Goal: Task Accomplishment & Management: Manage account settings

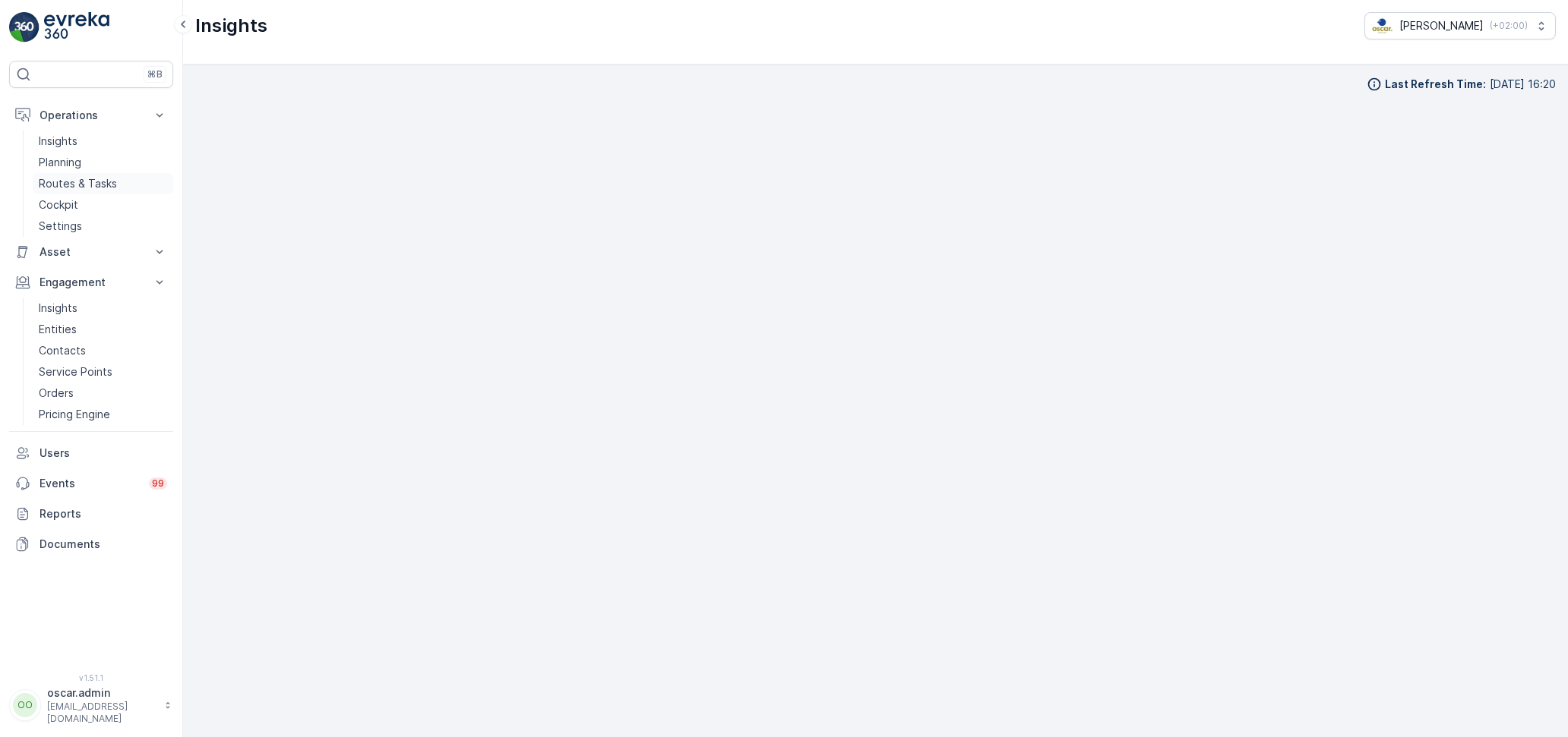
click at [97, 179] on p "Routes & Tasks" at bounding box center [77, 184] width 78 height 15
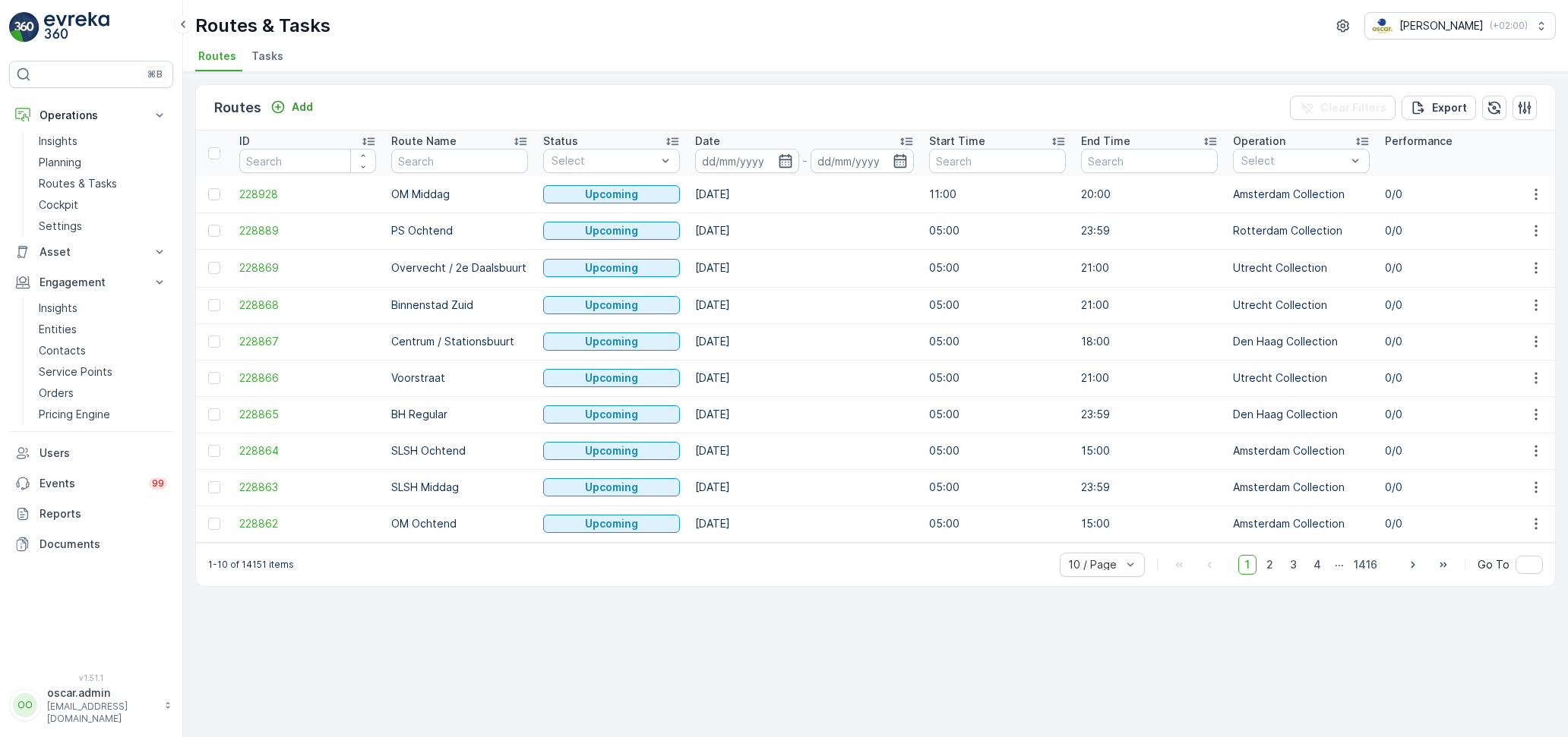
click at [265, 48] on li "Tasks" at bounding box center [269, 58] width 41 height 26
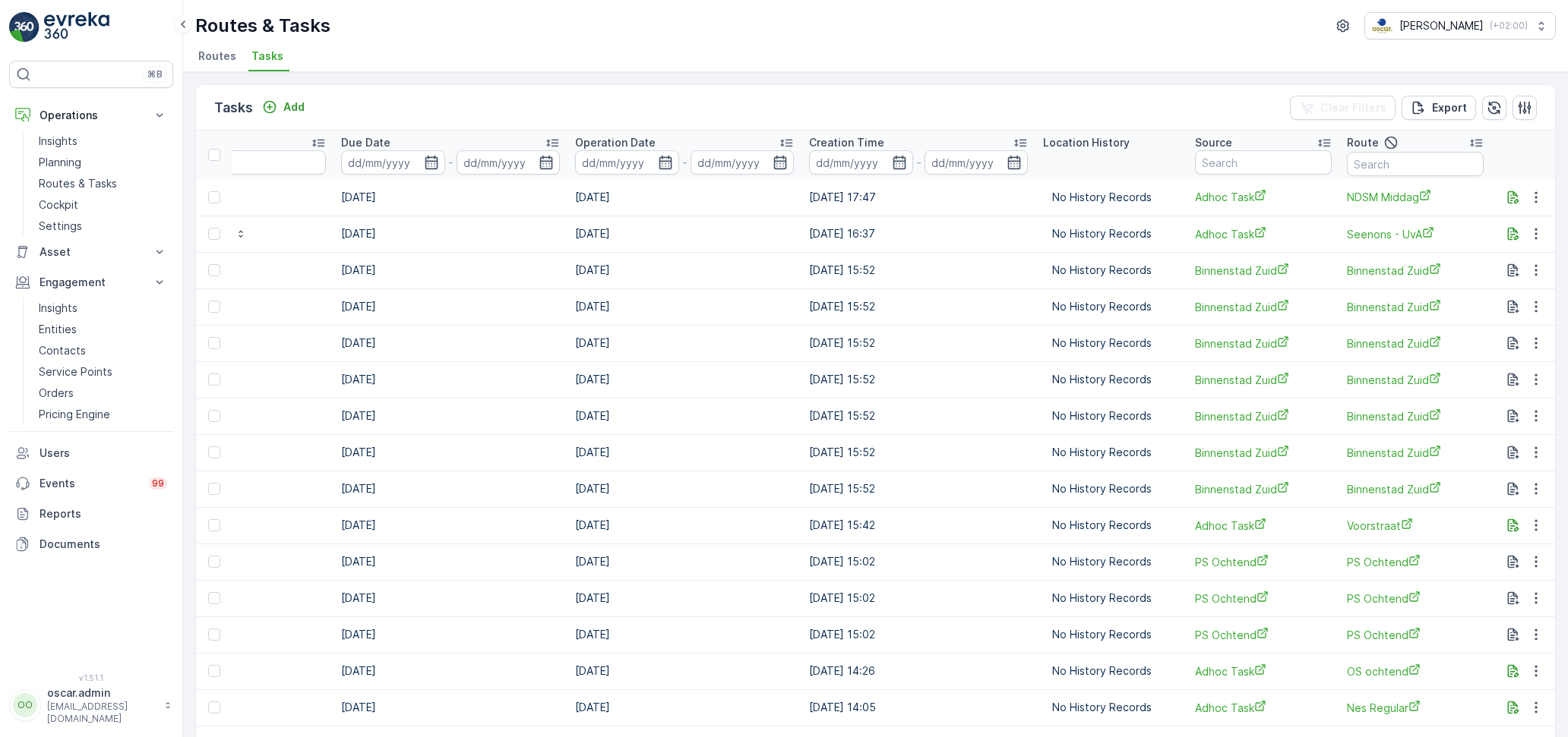
scroll to position [0, 801]
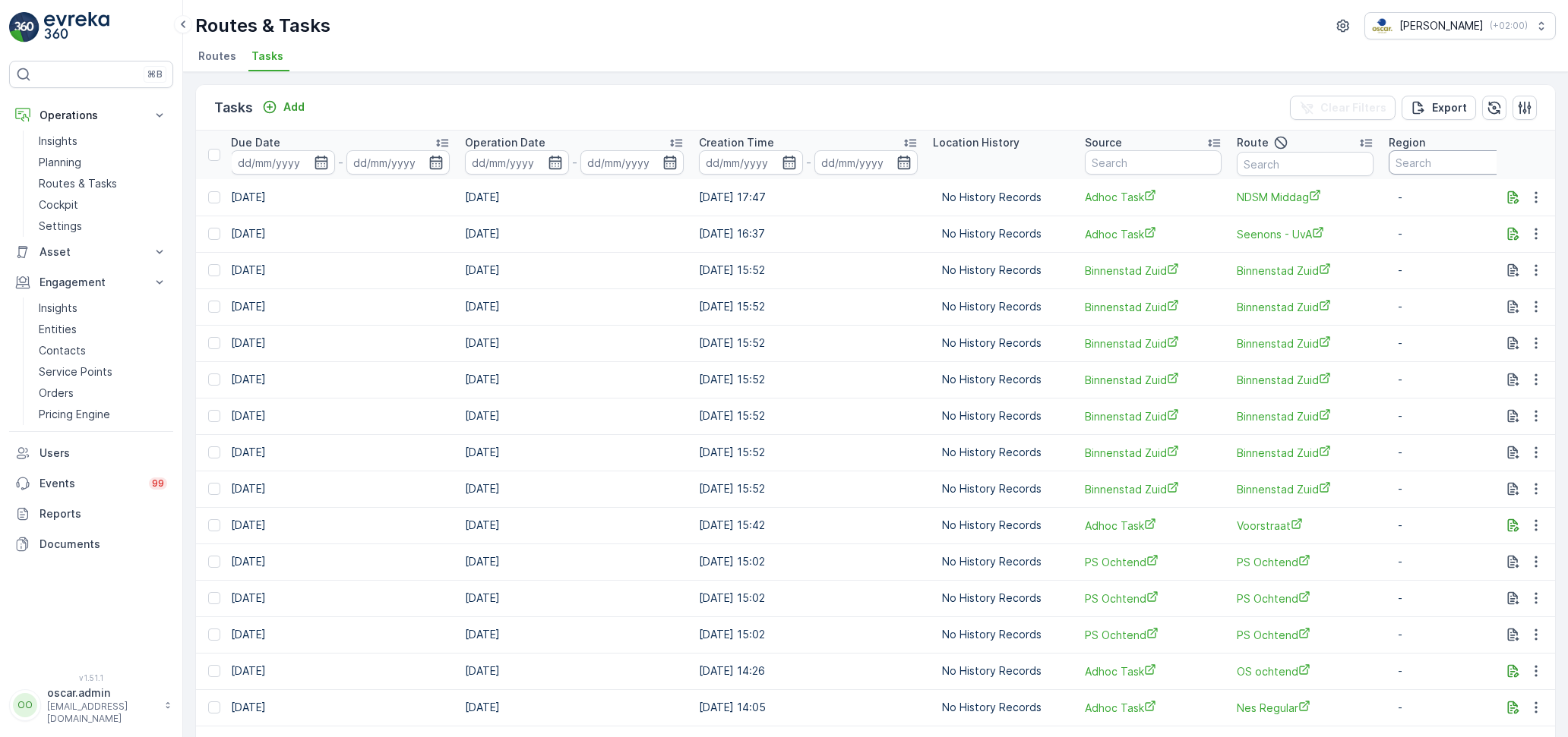
click at [1390, 160] on input "text" at bounding box center [1456, 162] width 137 height 24
click at [69, 158] on p "Planning" at bounding box center [60, 163] width 43 height 15
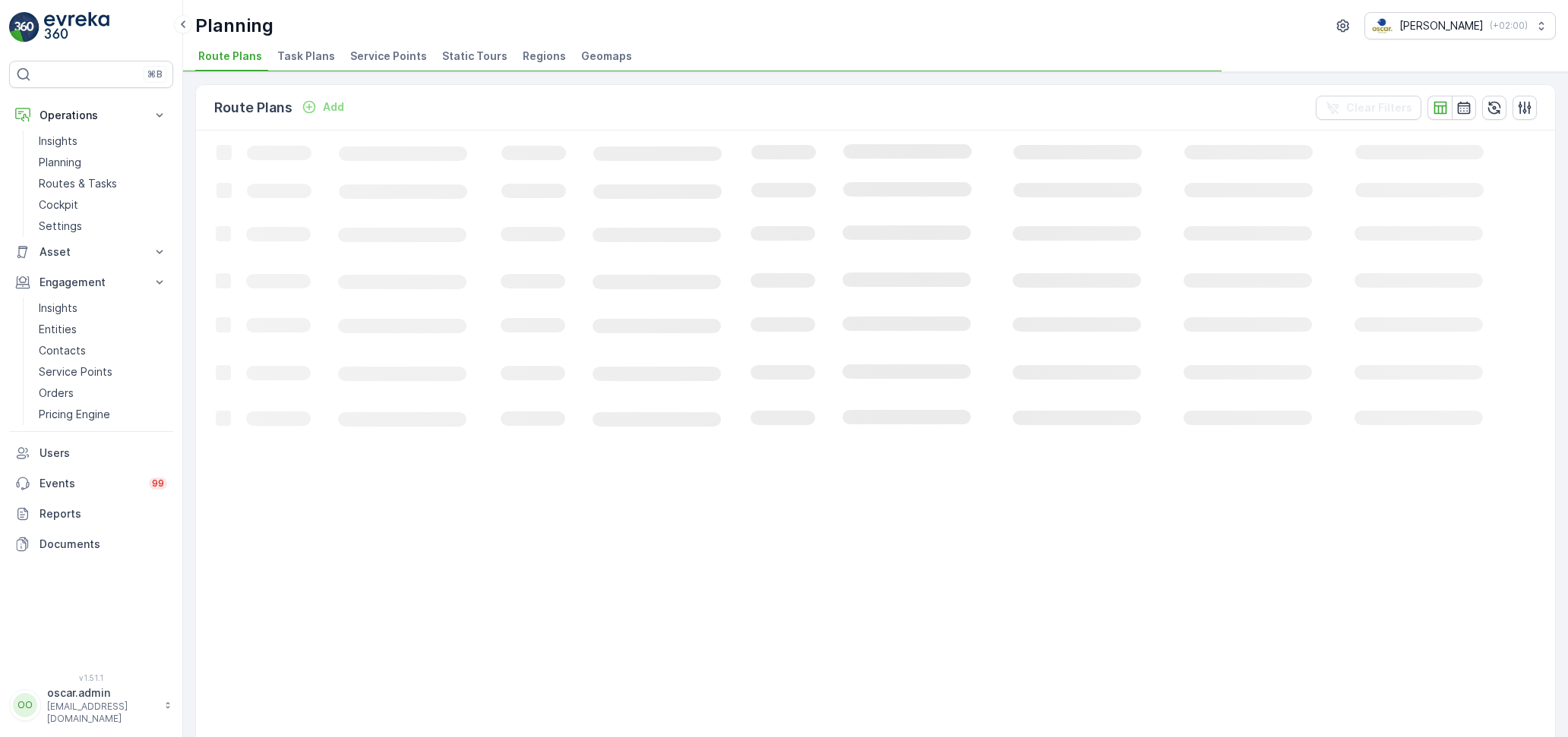
click at [524, 53] on span "Regions" at bounding box center [544, 56] width 44 height 15
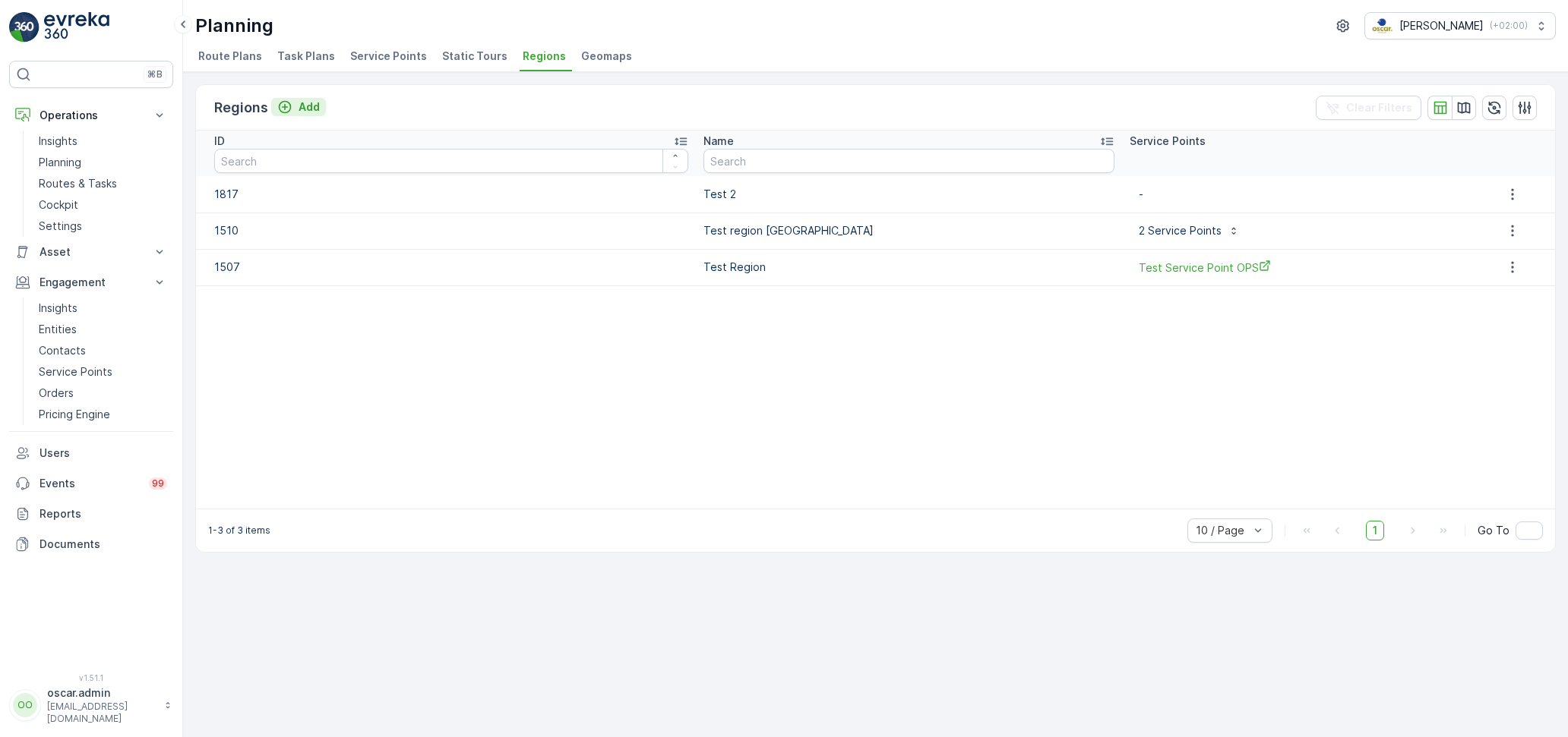
click at [316, 102] on p "Add" at bounding box center [308, 107] width 21 height 15
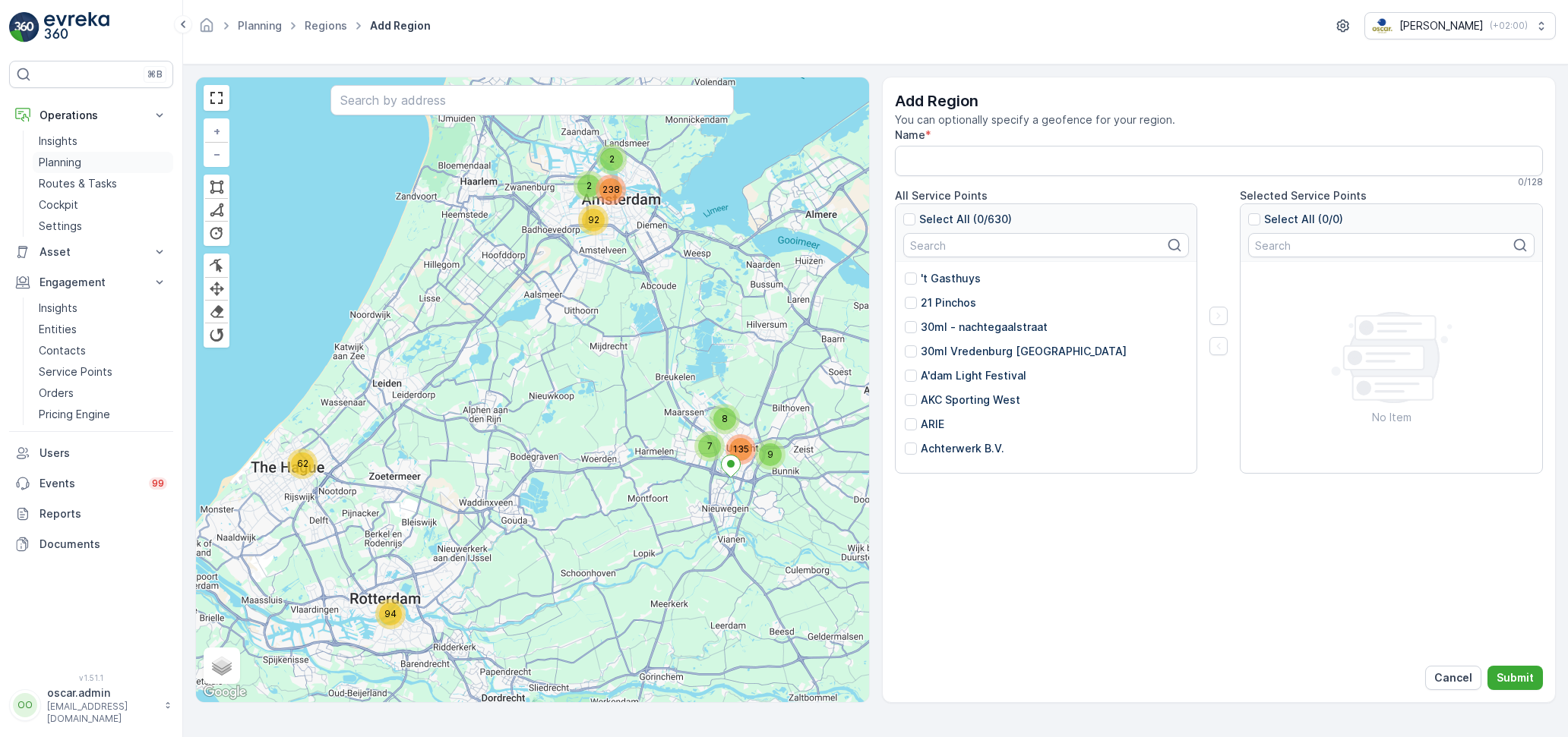
click at [72, 165] on p "Planning" at bounding box center [60, 163] width 43 height 15
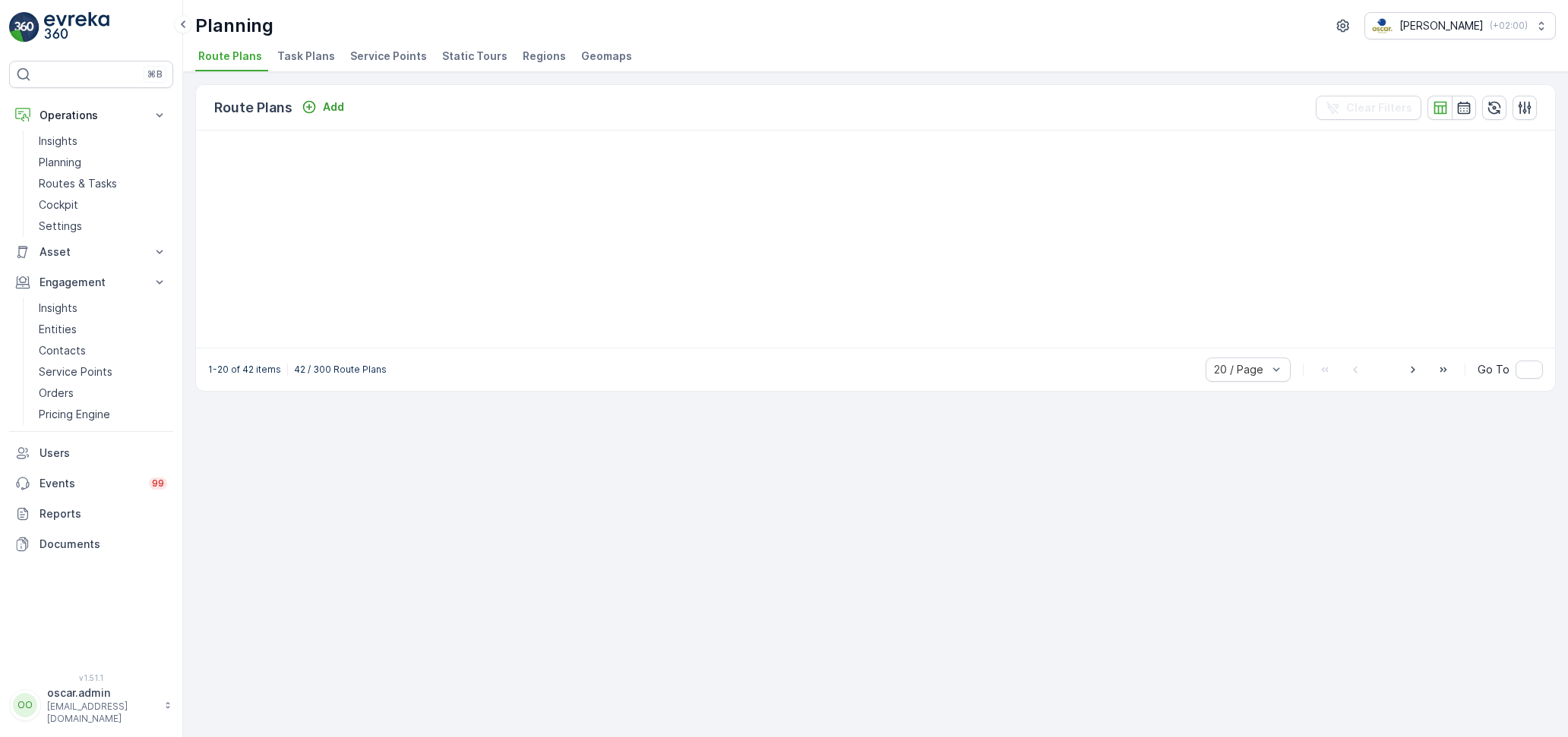
click at [401, 52] on span "Service Points" at bounding box center [388, 56] width 76 height 15
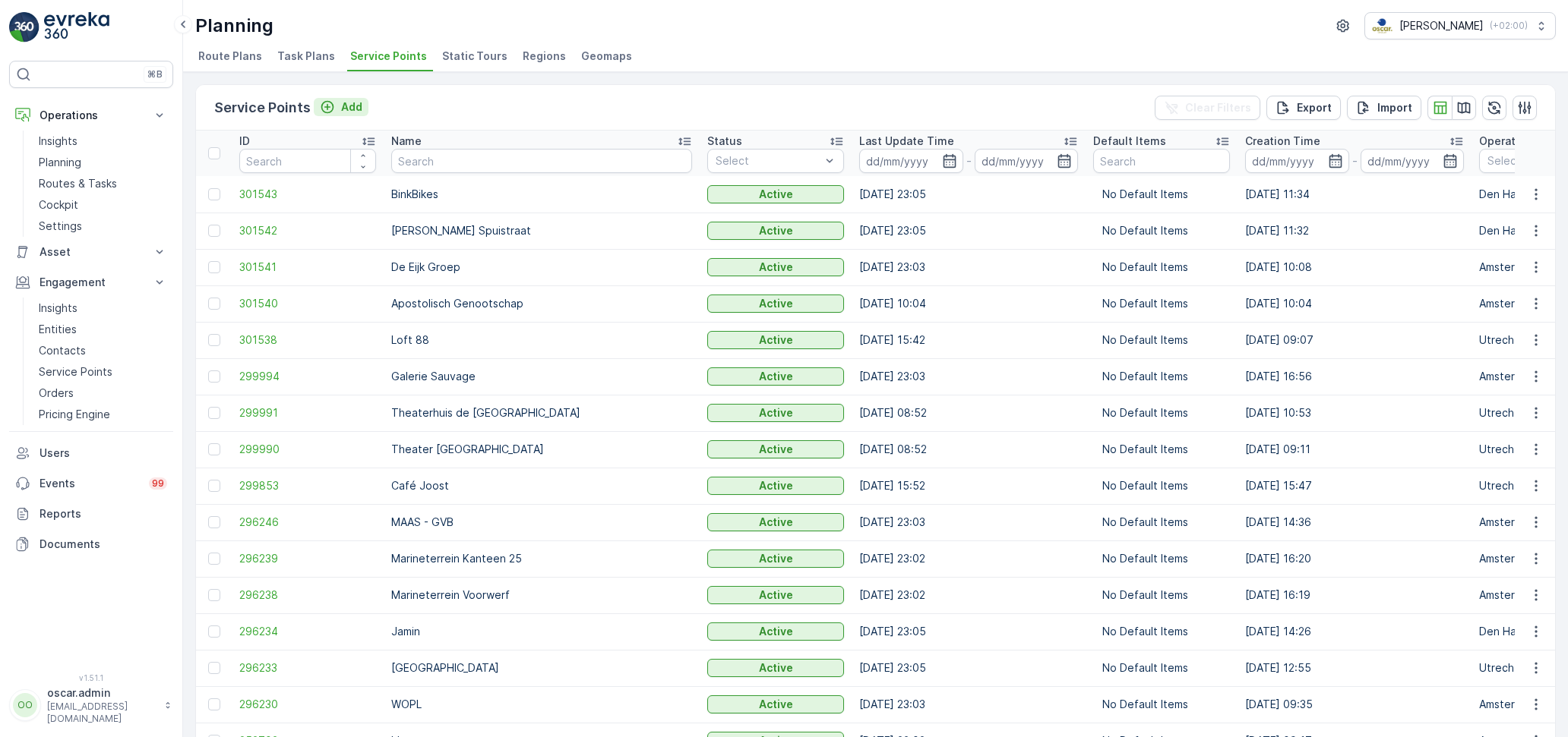
click at [347, 107] on p "Add" at bounding box center [351, 107] width 21 height 15
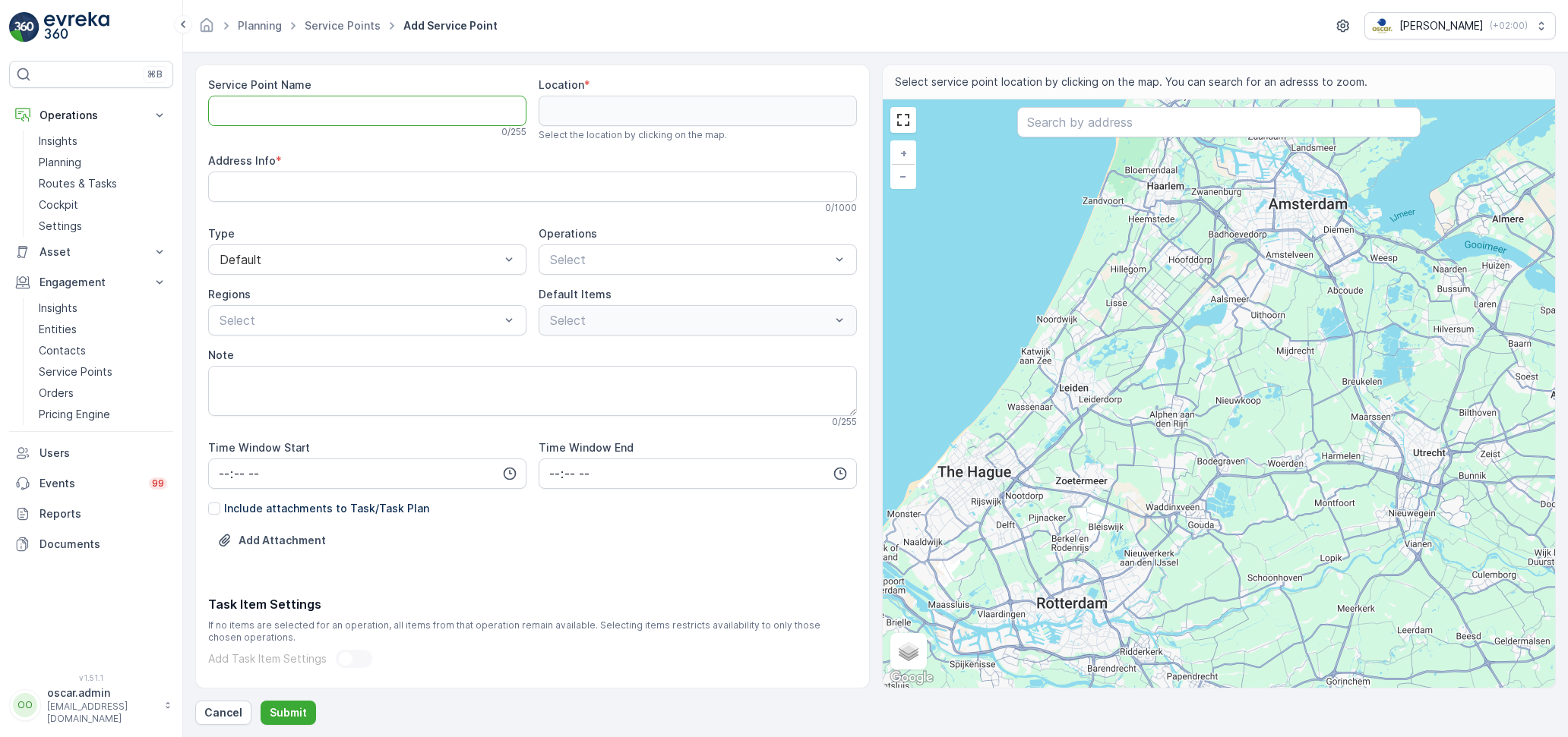
click at [416, 108] on Name "Service Point Name" at bounding box center [367, 111] width 318 height 30
type Name "test"
click at [273, 28] on link "Planning" at bounding box center [260, 25] width 44 height 13
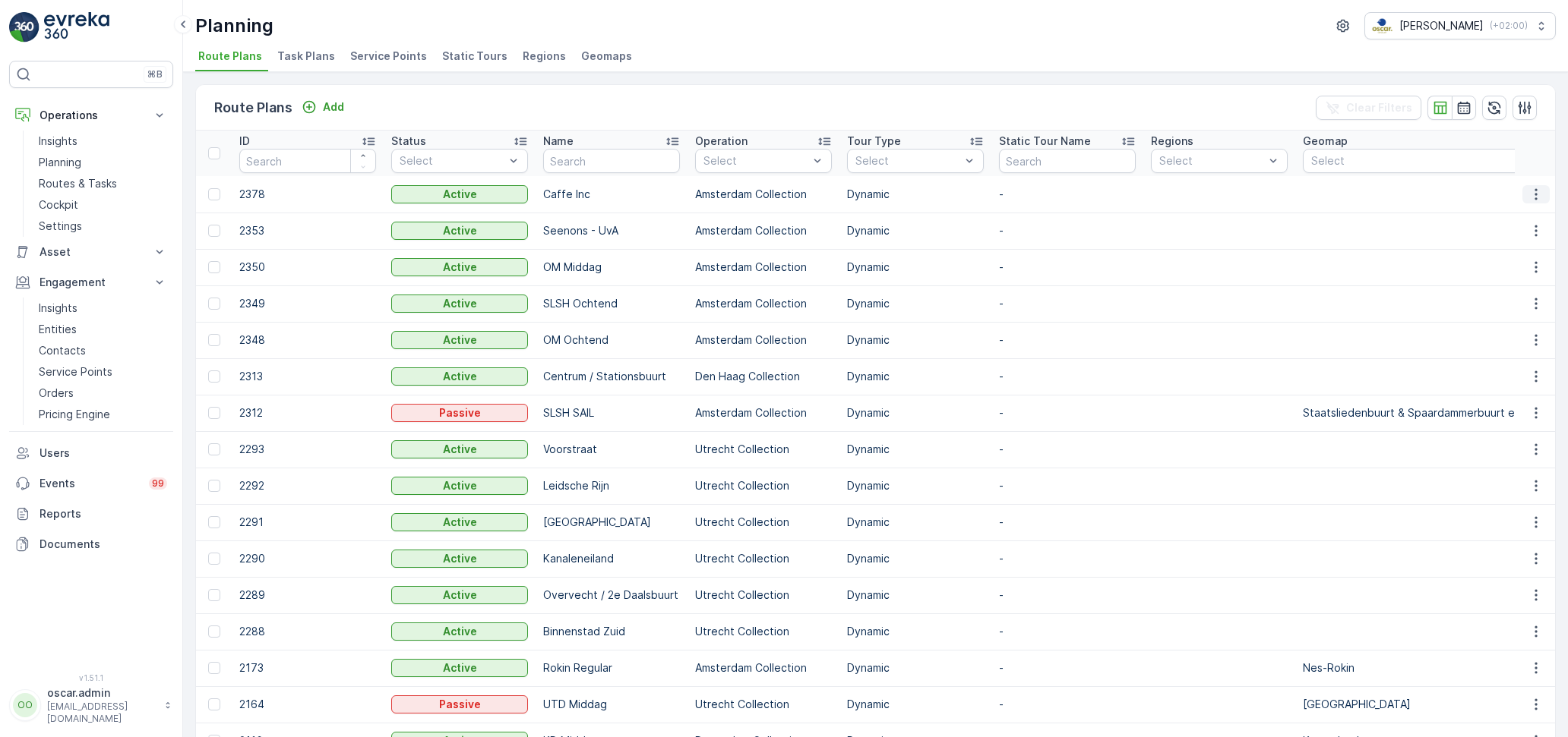
click at [1546, 195] on button "button" at bounding box center [1536, 195] width 28 height 18
click at [1518, 217] on span "Edit Route Plan" at bounding box center [1522, 216] width 78 height 15
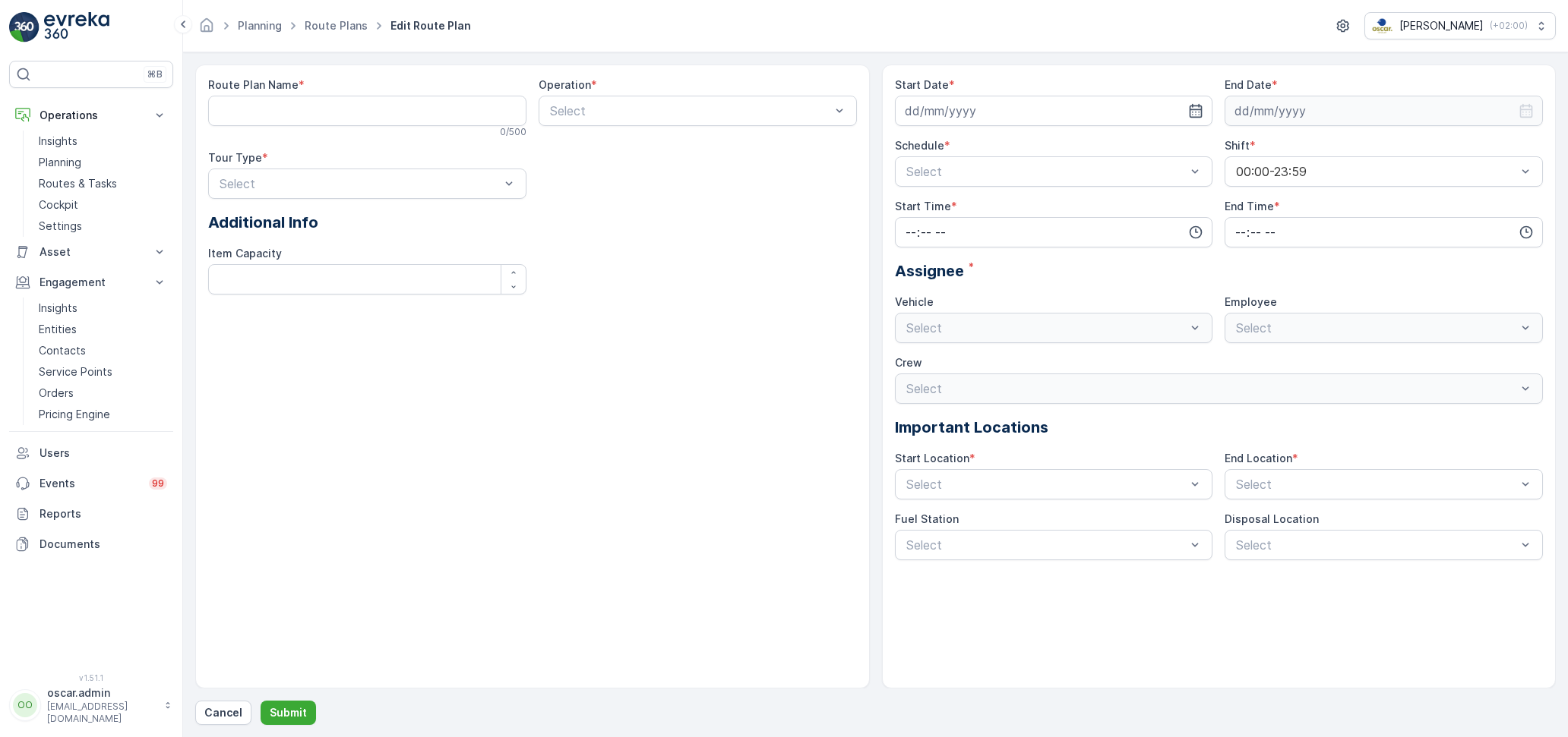
type Name "Caffe Inc"
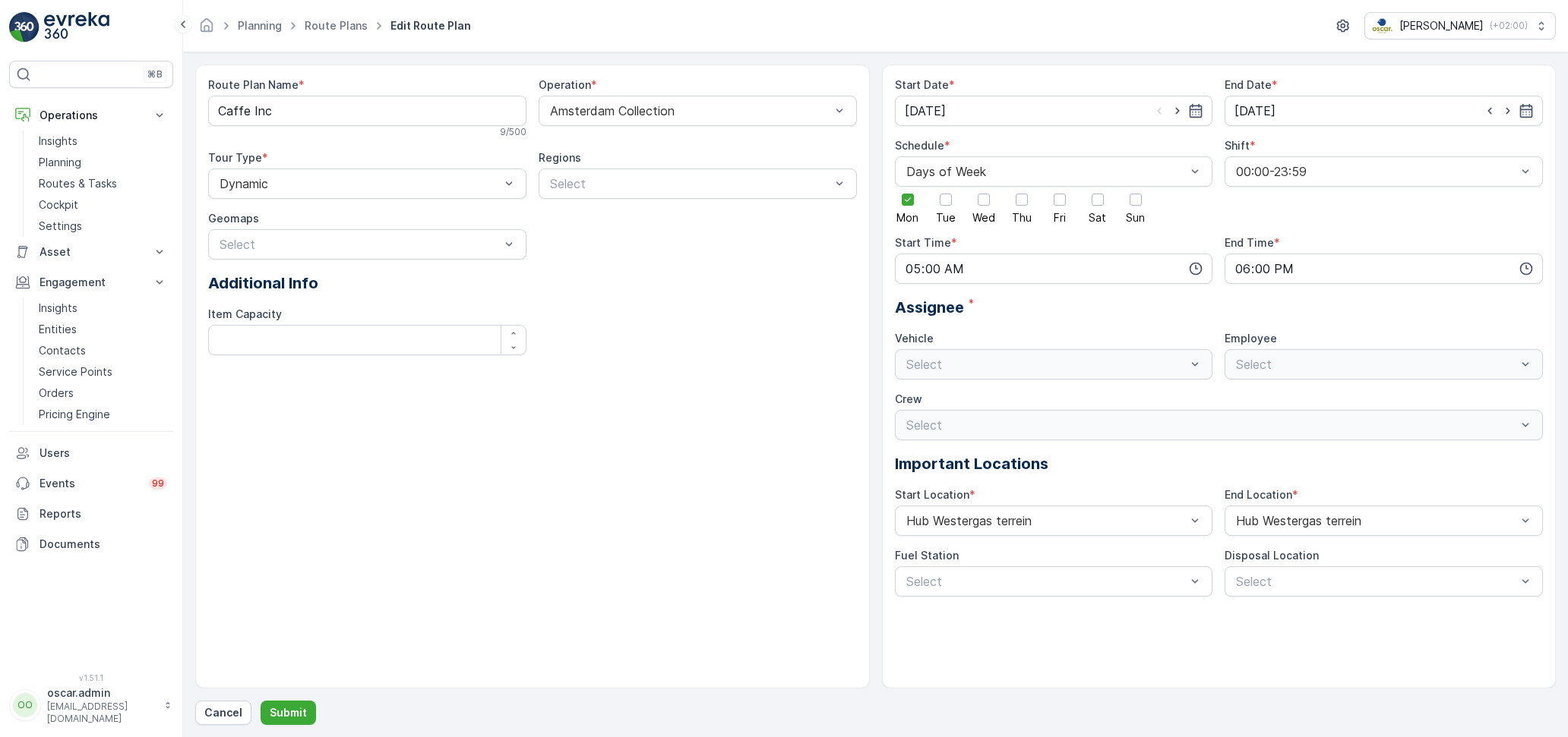
type input "[DATE]"
type input "05:00"
type input "18:00"
click at [108, 186] on p "Routes & Tasks" at bounding box center [77, 184] width 78 height 15
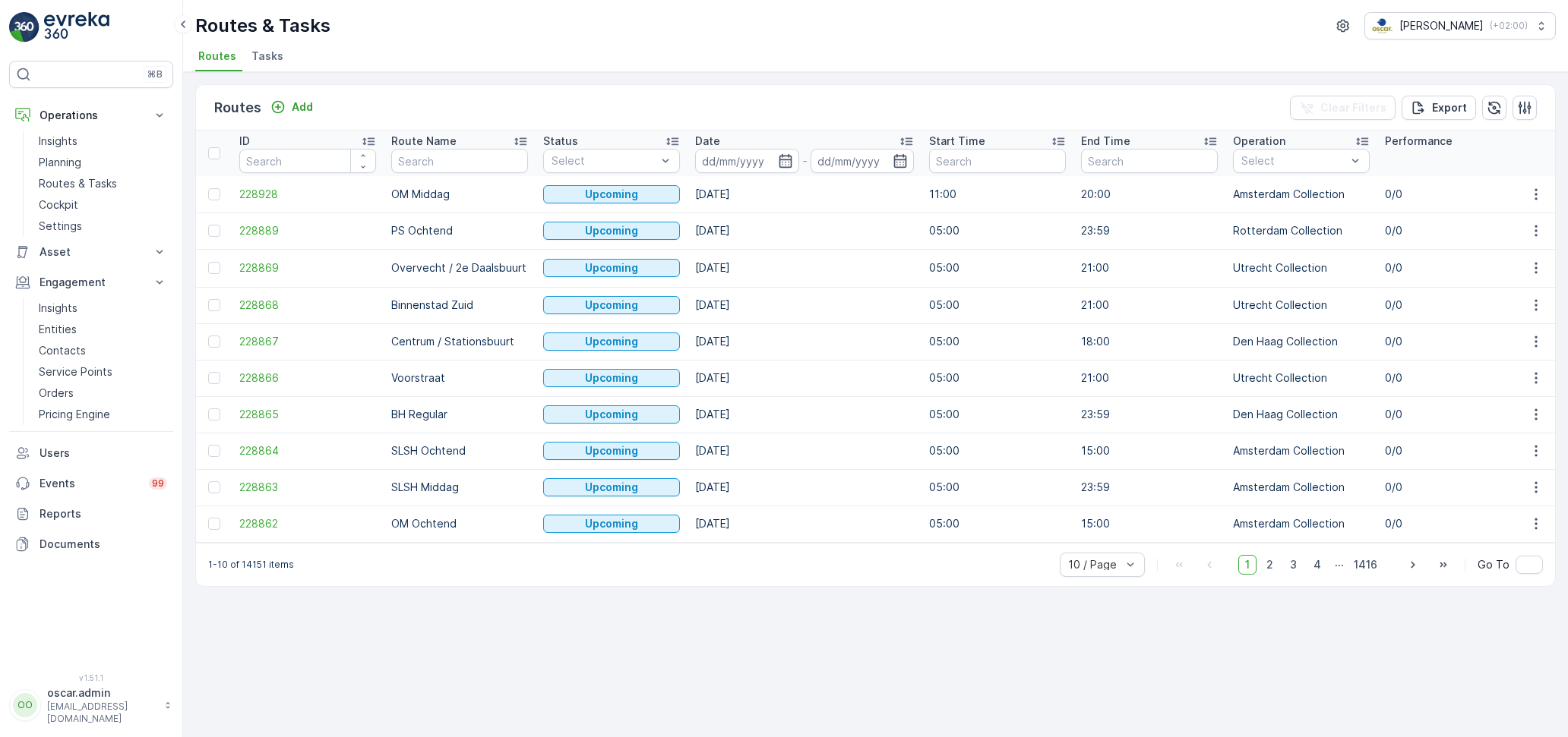
click at [278, 57] on span "Tasks" at bounding box center [267, 56] width 32 height 15
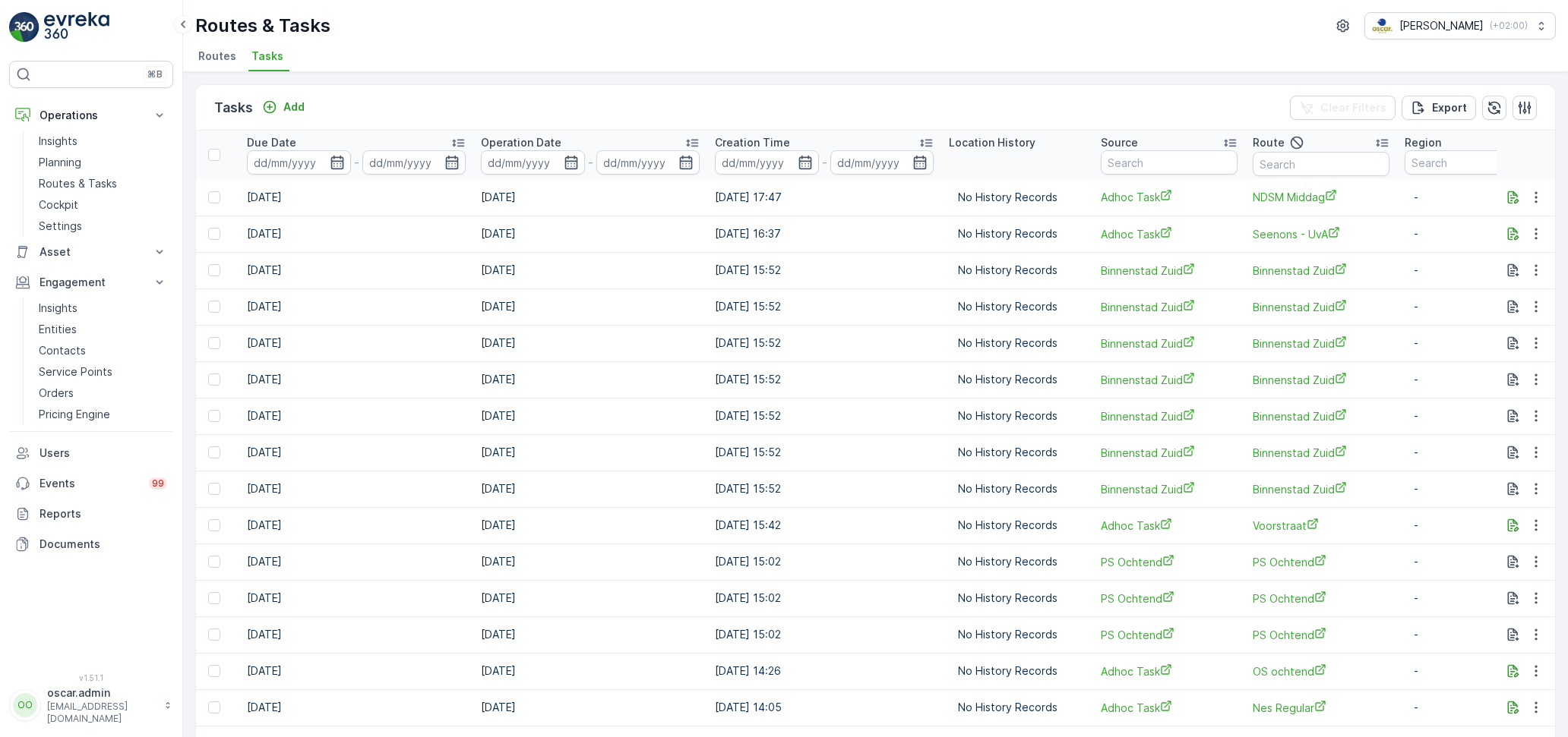
scroll to position [0, 801]
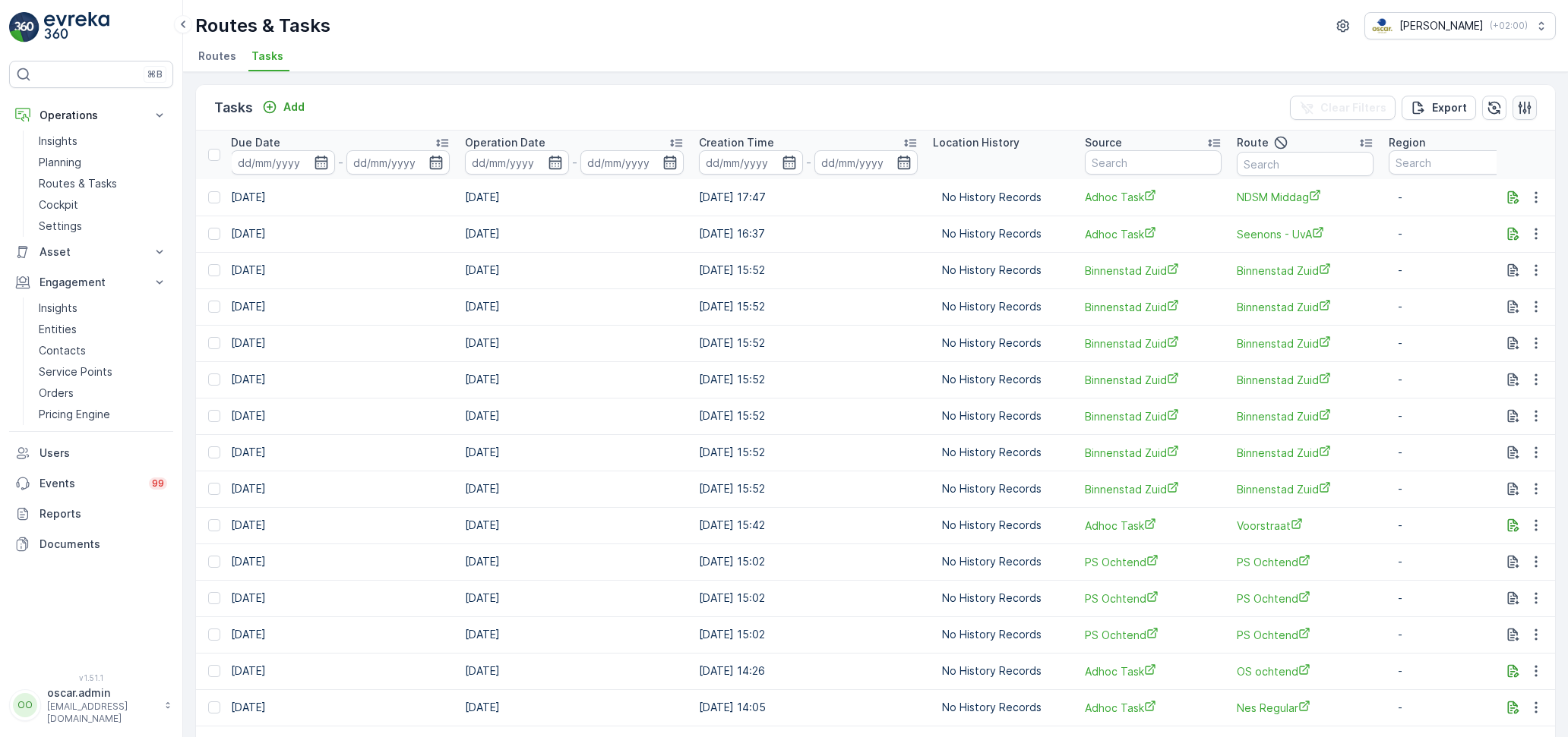
click at [1526, 107] on icon "button" at bounding box center [1524, 107] width 15 height 15
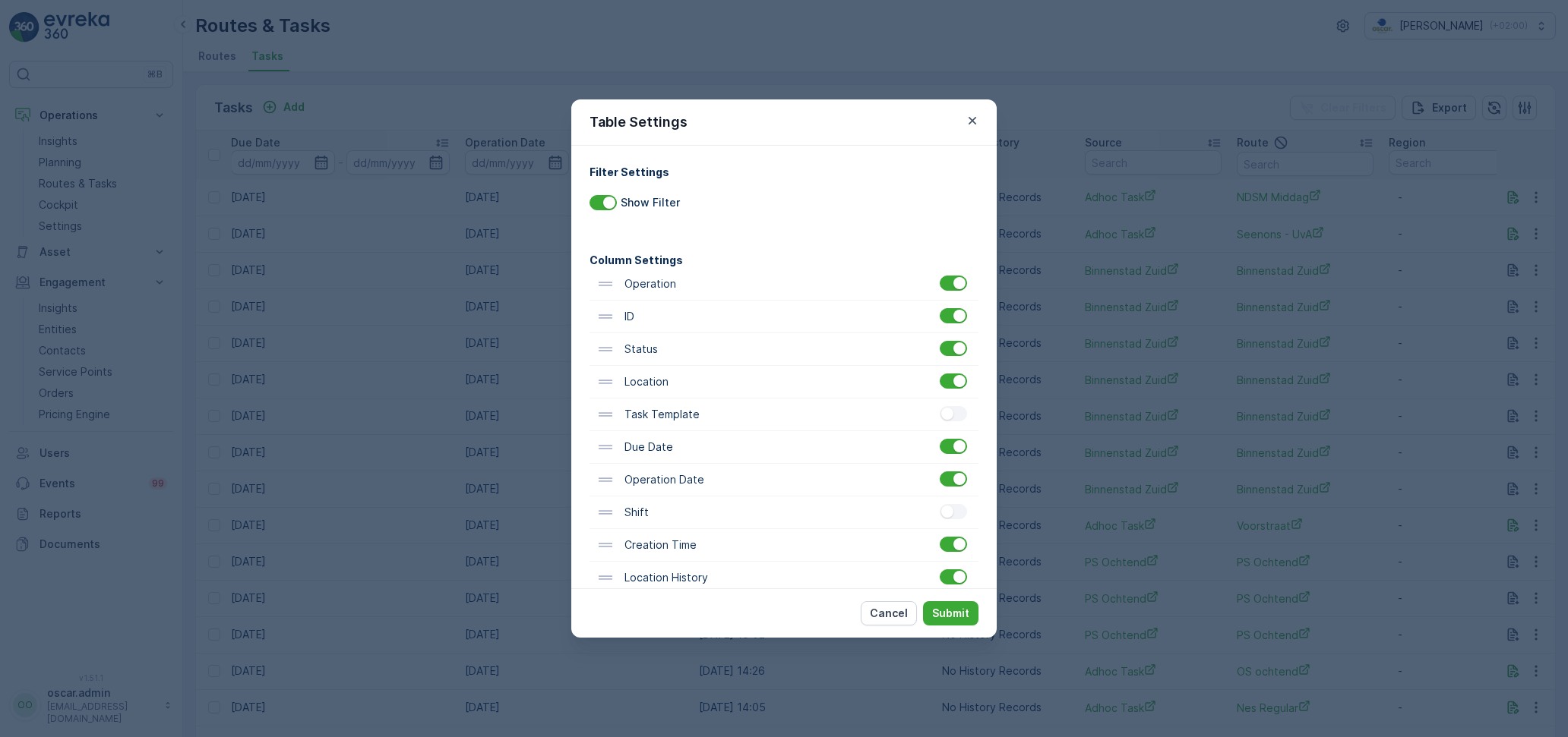
scroll to position [118, 0]
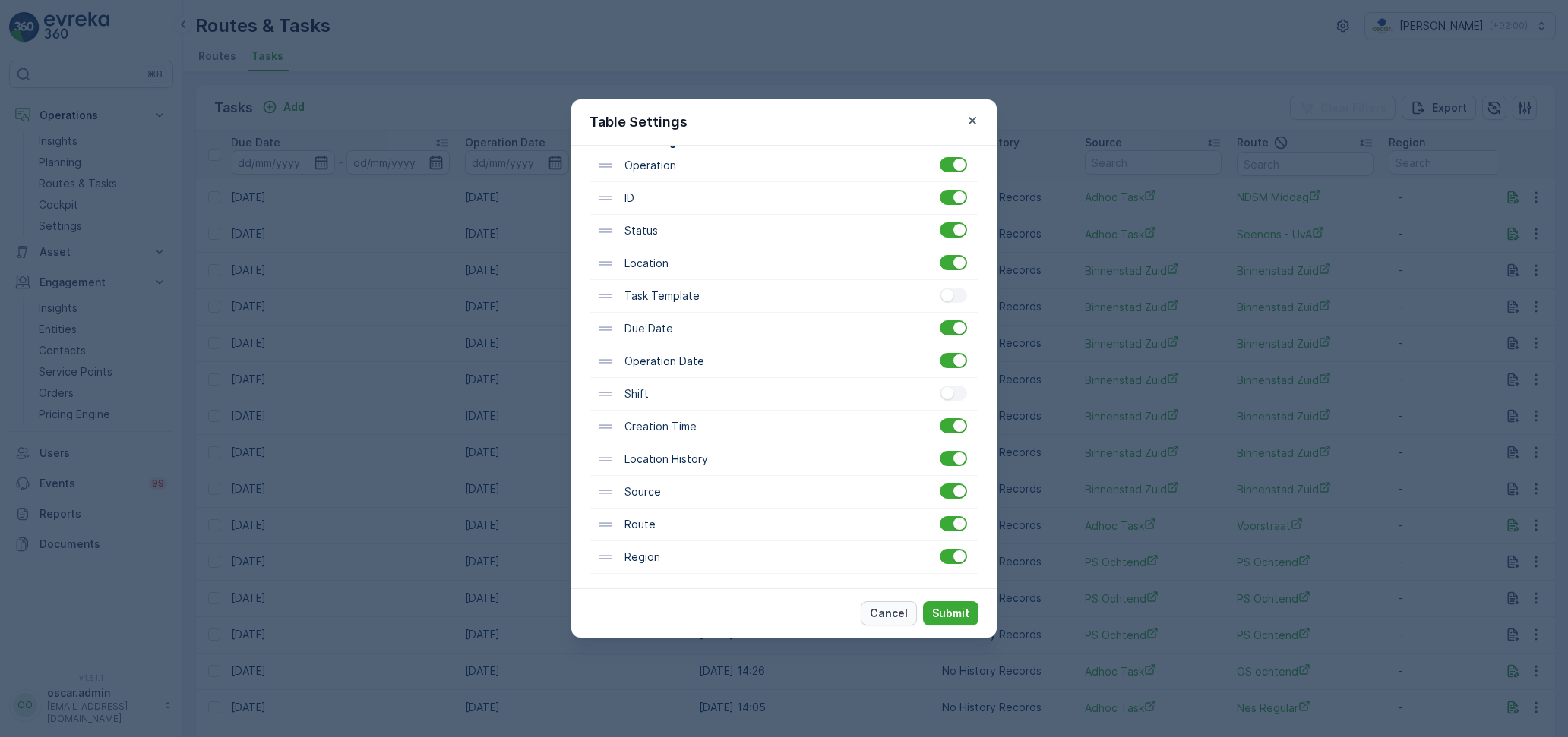
click at [894, 625] on button "Cancel" at bounding box center [889, 613] width 56 height 24
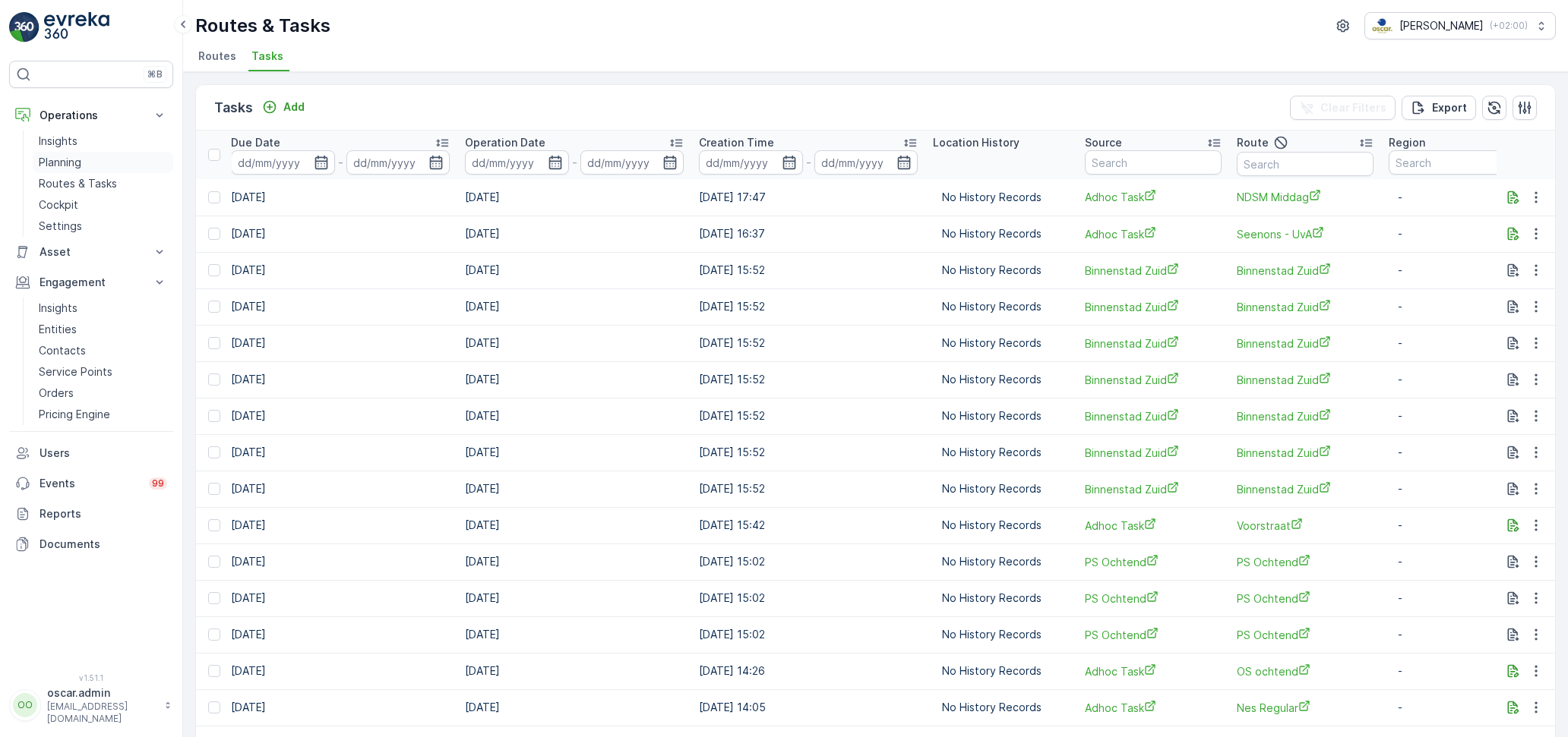
click at [74, 163] on p "Planning" at bounding box center [60, 163] width 43 height 15
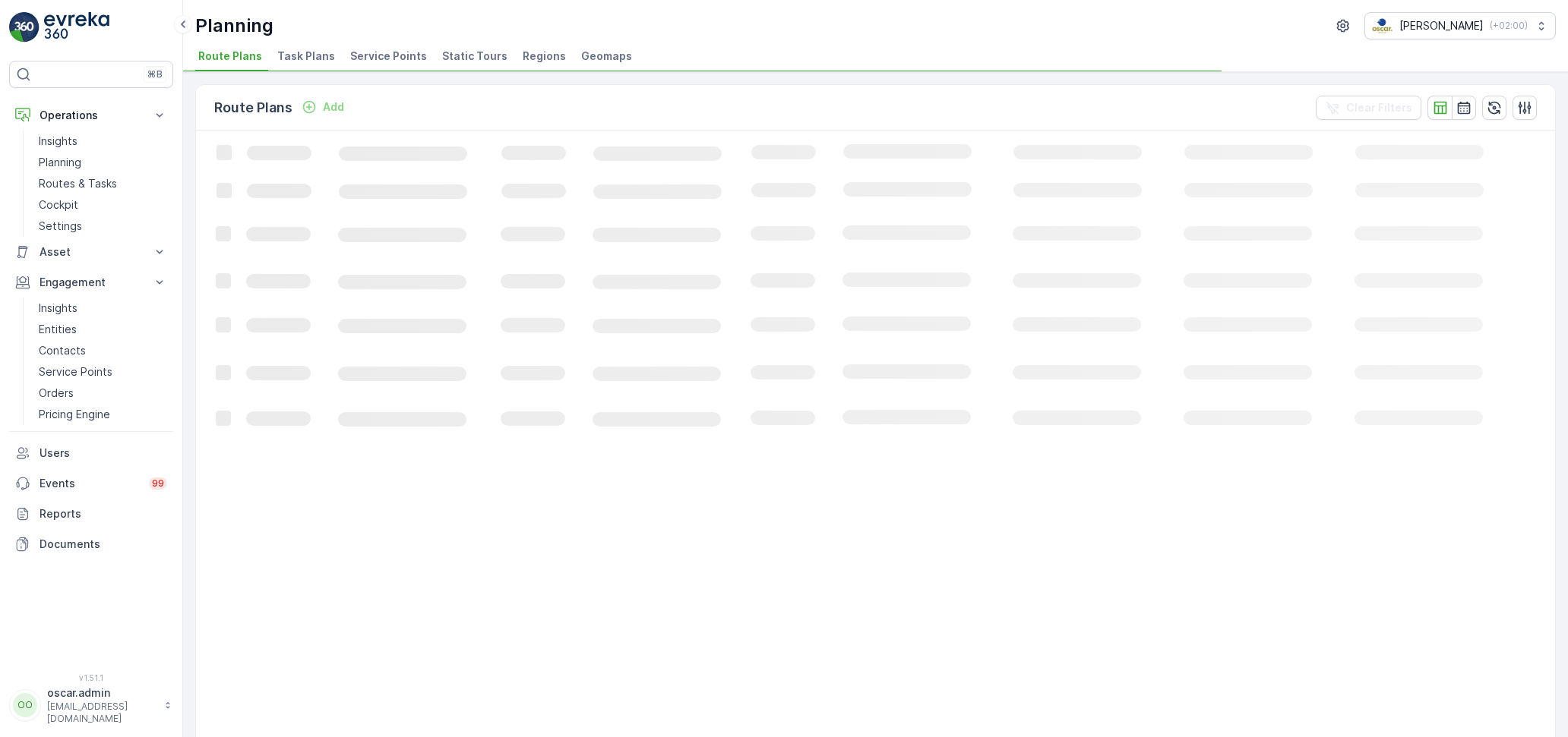
click at [529, 61] on span "Regions" at bounding box center [544, 56] width 44 height 15
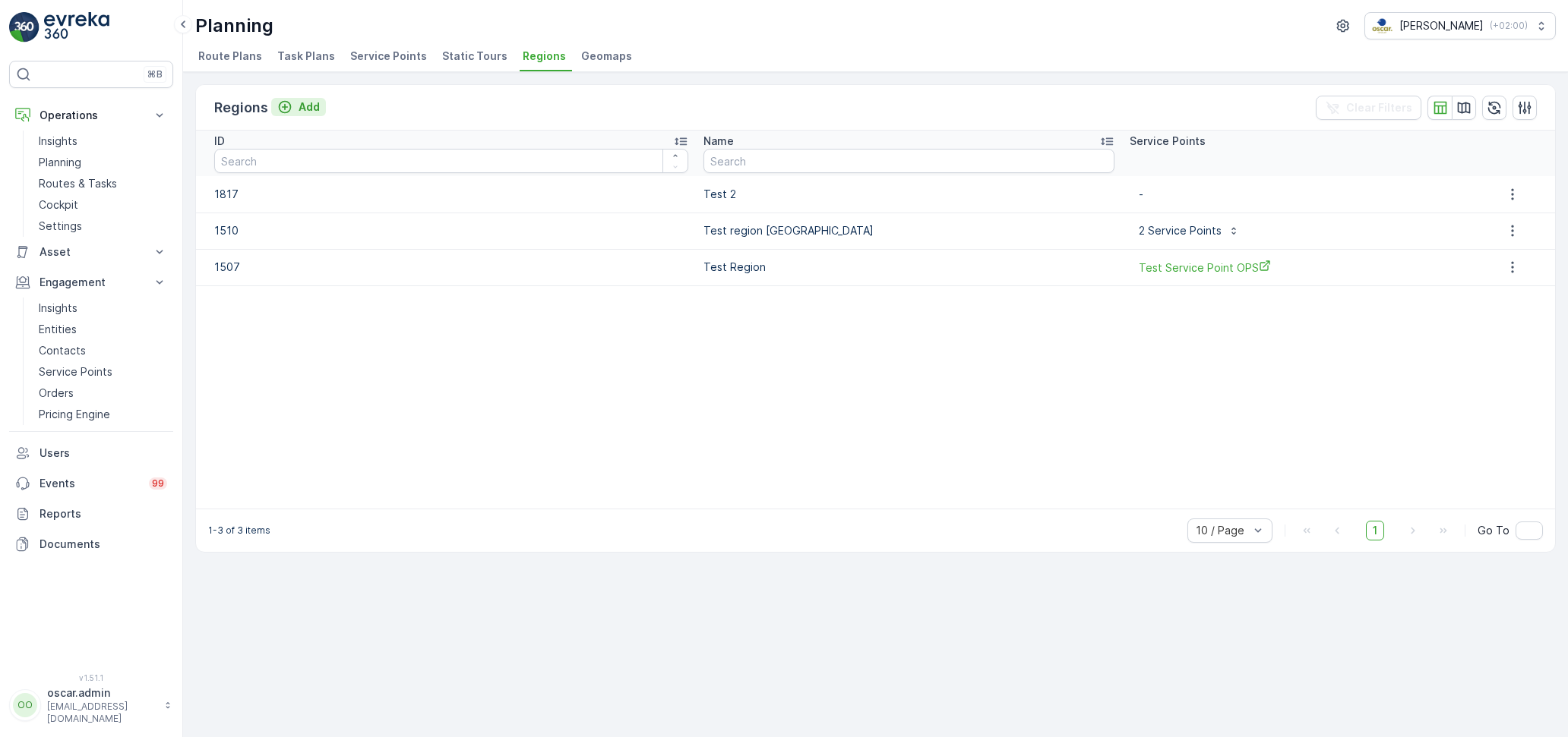
click at [298, 107] on p "Add" at bounding box center [308, 107] width 21 height 15
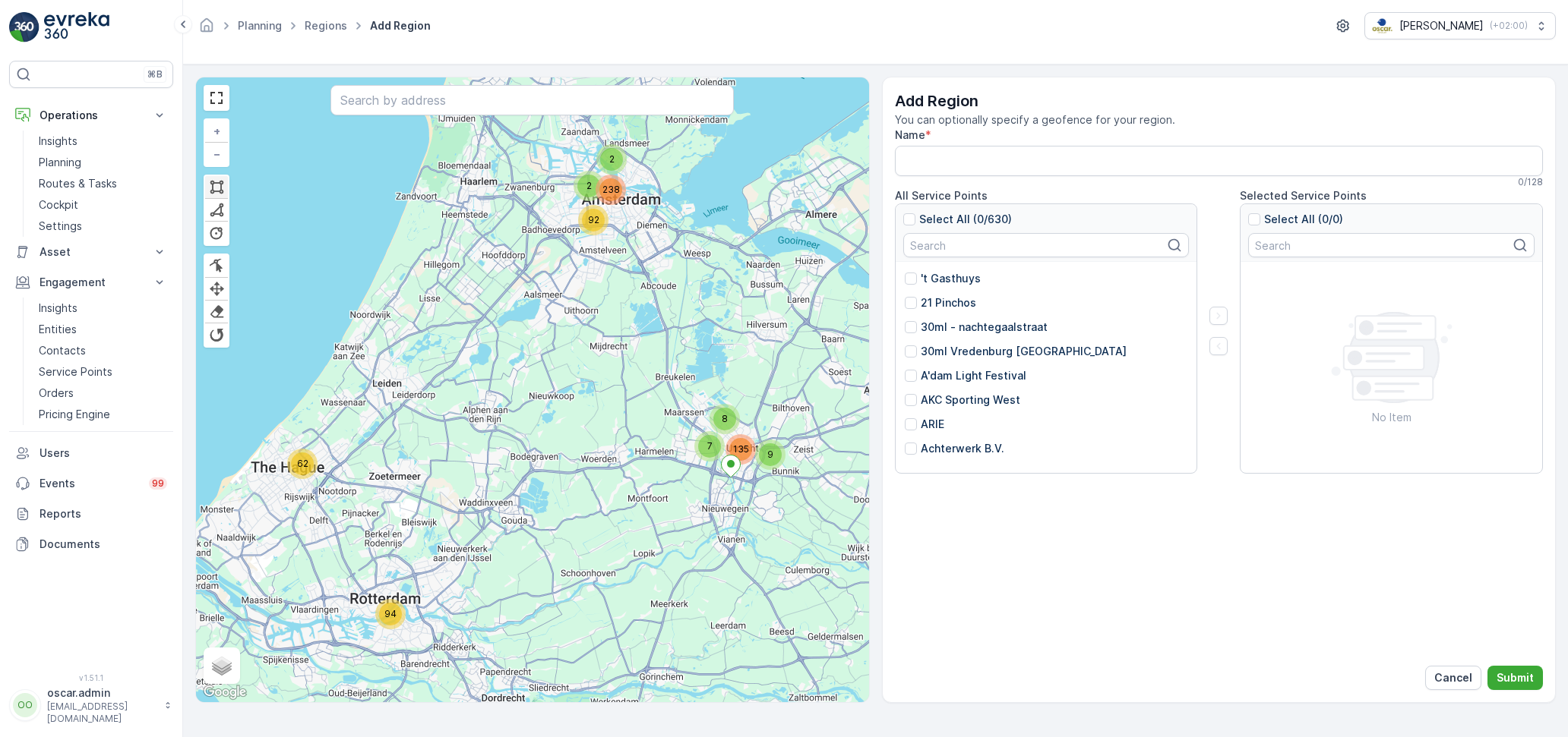
click at [217, 184] on div at bounding box center [217, 186] width 15 height 14
click at [543, 264] on div at bounding box center [542, 264] width 11 height 11
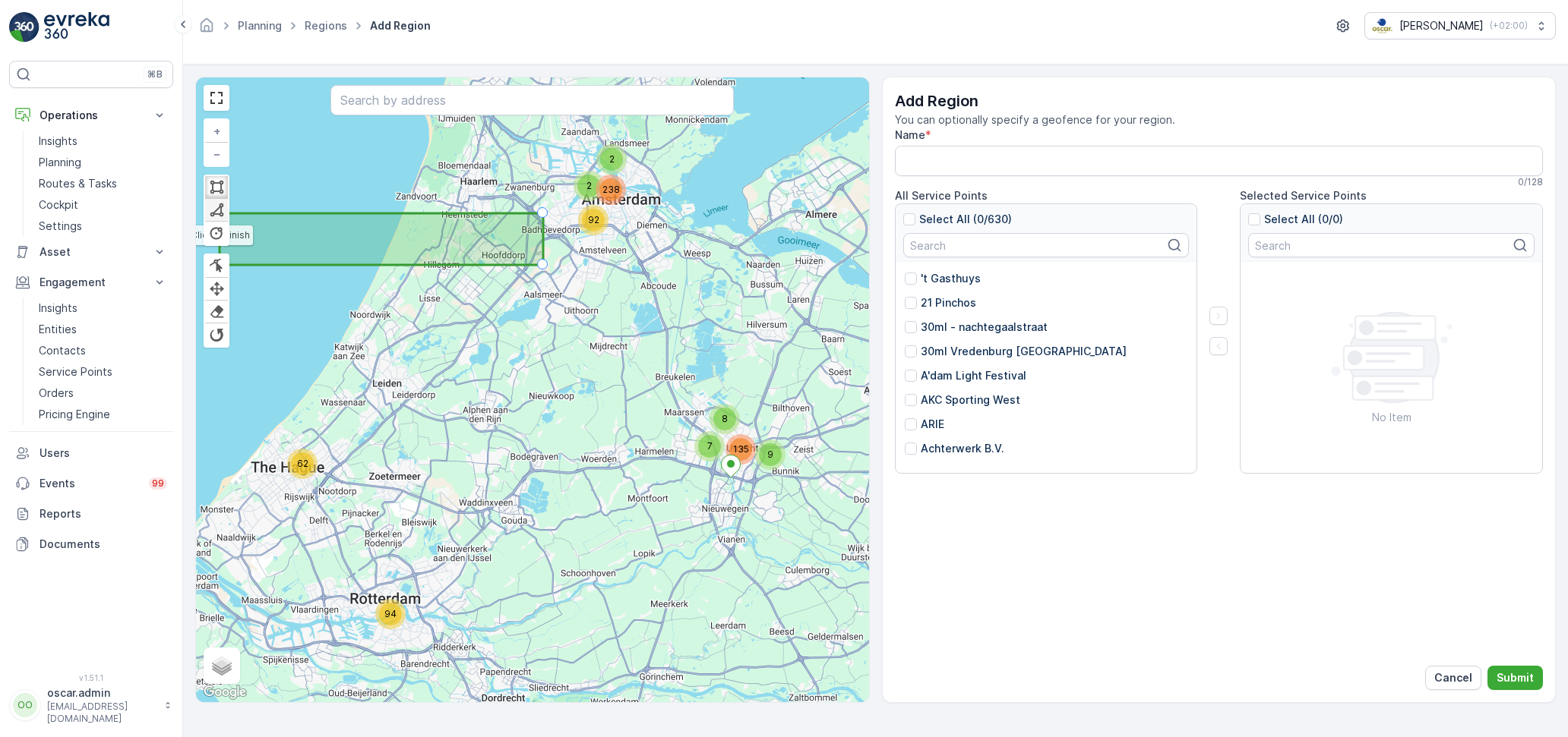
click at [219, 212] on div at bounding box center [217, 210] width 15 height 14
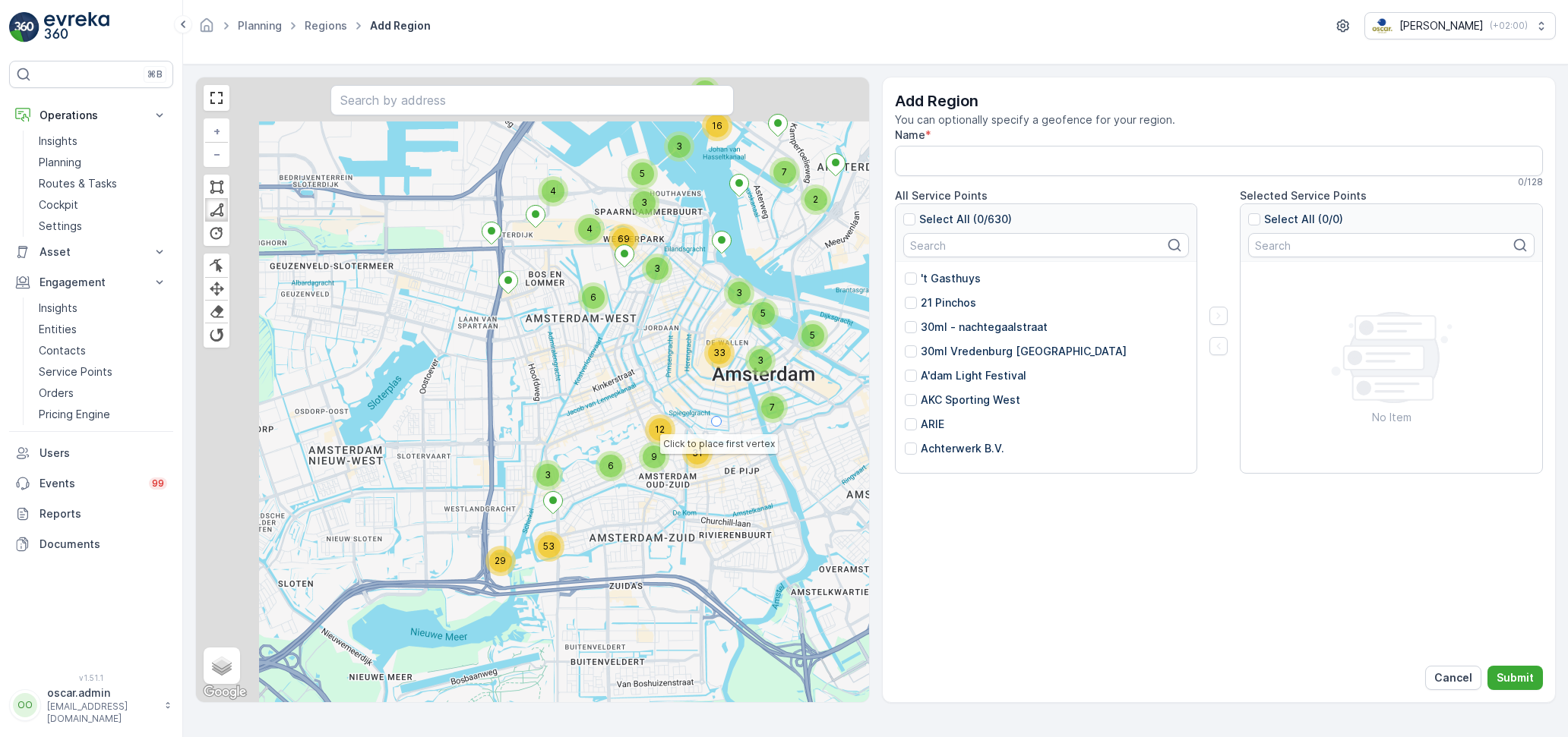
drag, startPoint x: 515, startPoint y: 224, endPoint x: 691, endPoint y: 456, distance: 291.2
click at [691, 456] on div "8 2 2 2 2 3 2 2 2 3 3 5 4 2 4 11 8 5 2 6 33 23 3 6 29 53 6 3 3 5 4 3 4 69 7 12 …" at bounding box center [532, 389] width 673 height 625
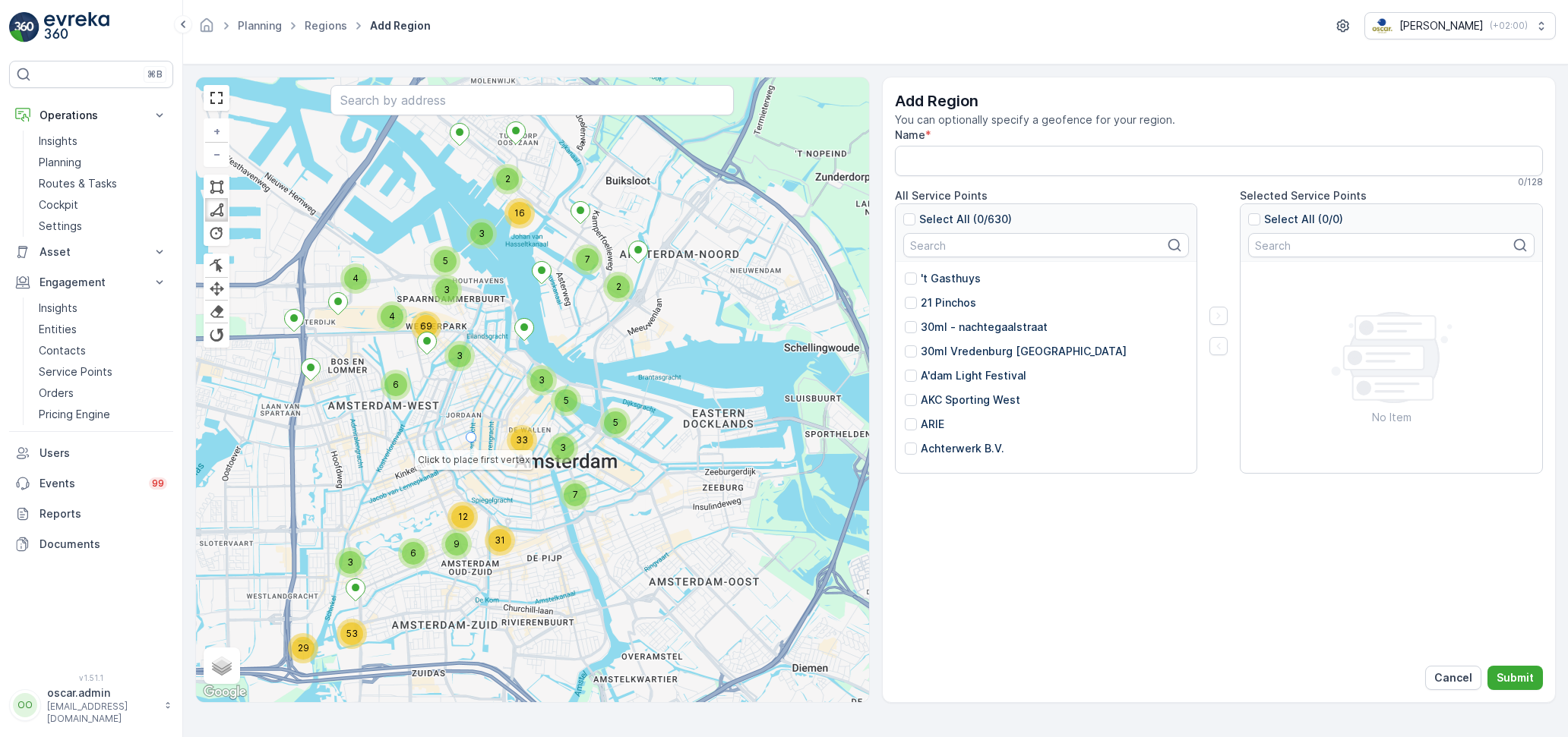
drag, startPoint x: 697, startPoint y: 442, endPoint x: 472, endPoint y: 437, distance: 225.1
click at [472, 437] on div "8 2 2 2 2 3 2 2 2 3 3 5 4 2 4 11 8 5 2 6 33 23 3 6 29 53 6 3 3 5 4 3 4 69 7 12 …" at bounding box center [532, 389] width 673 height 625
click at [51, 142] on p "Insights" at bounding box center [58, 141] width 39 height 15
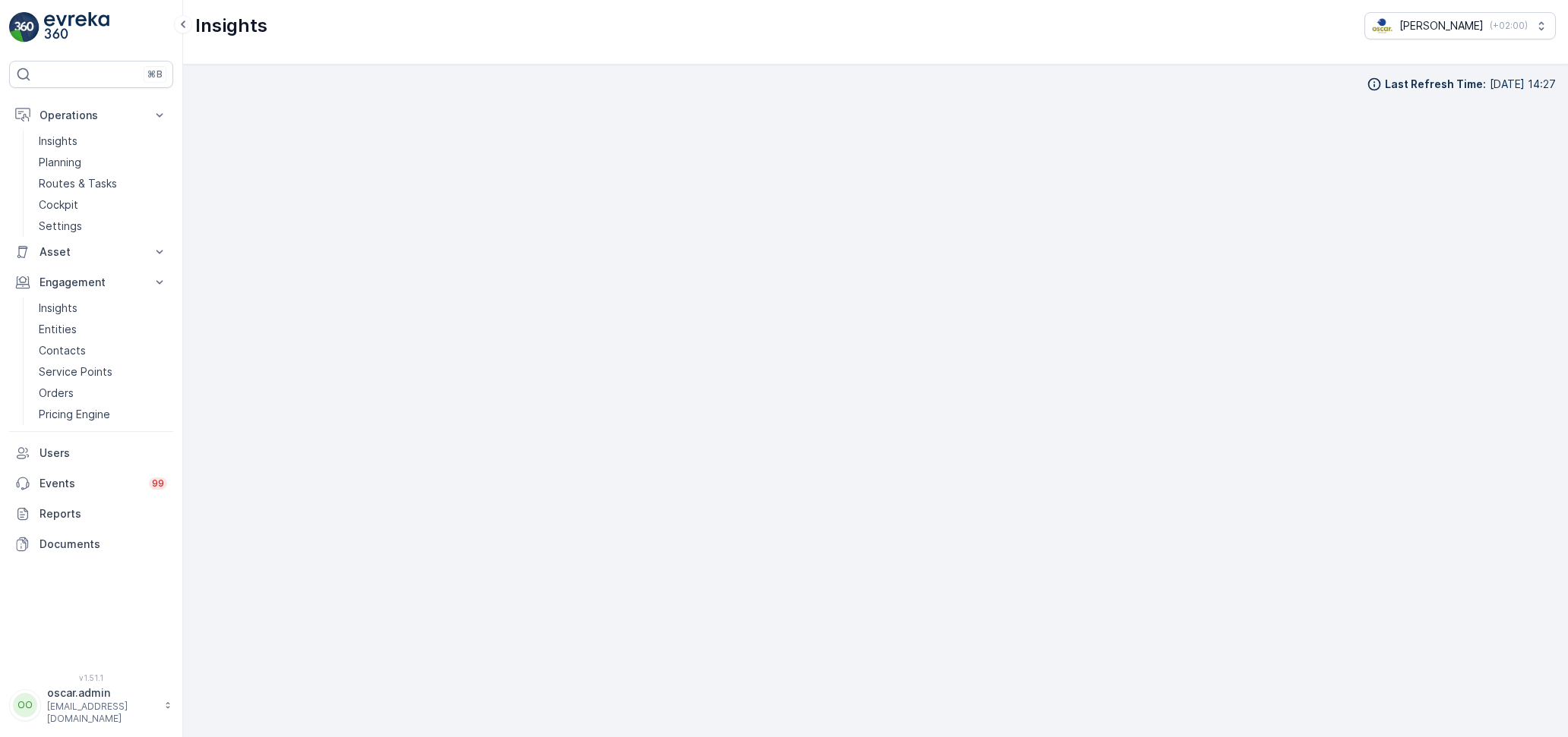
scroll to position [19, 0]
click at [92, 174] on link "Routes & Tasks" at bounding box center [102, 183] width 140 height 21
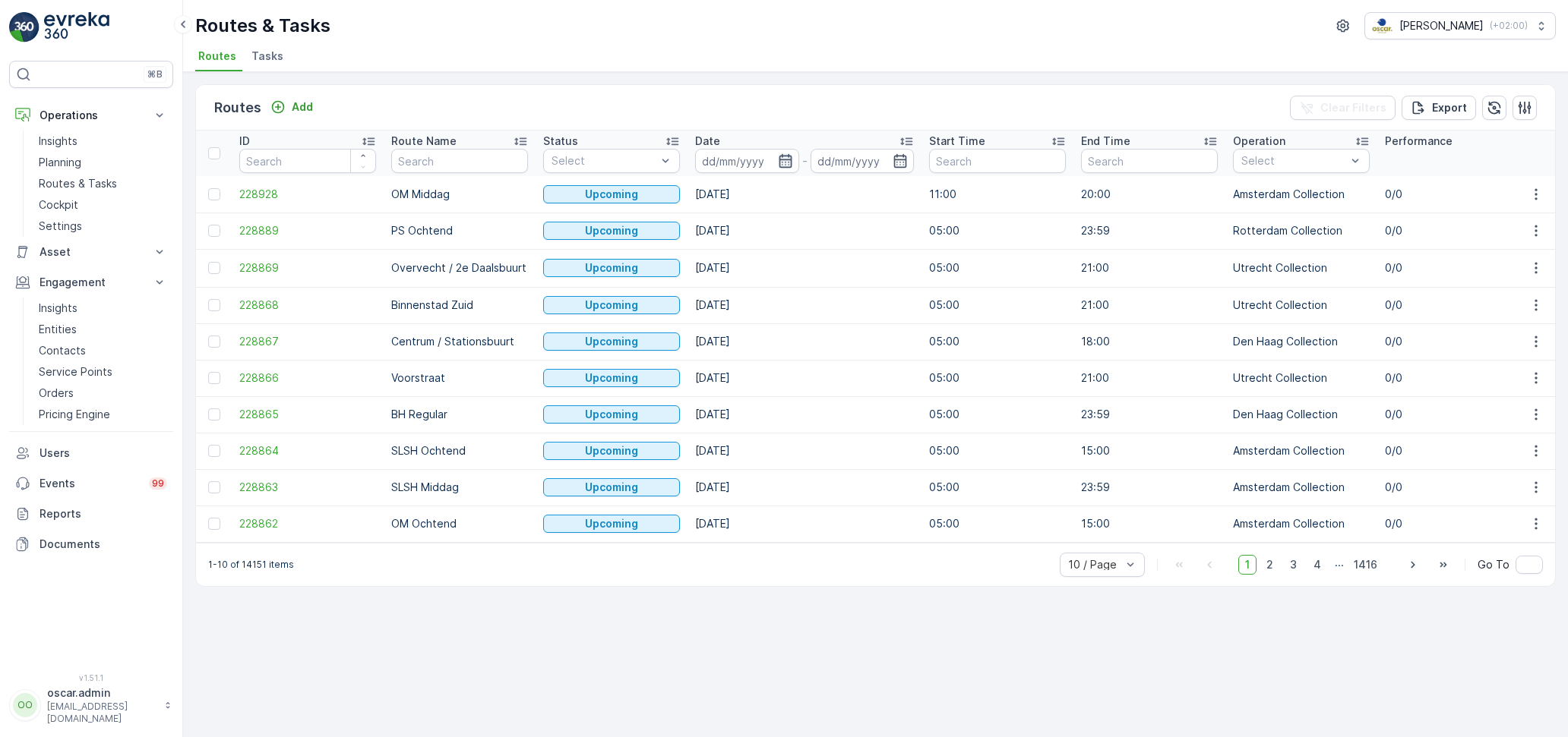
click at [784, 162] on icon "button" at bounding box center [785, 161] width 15 height 15
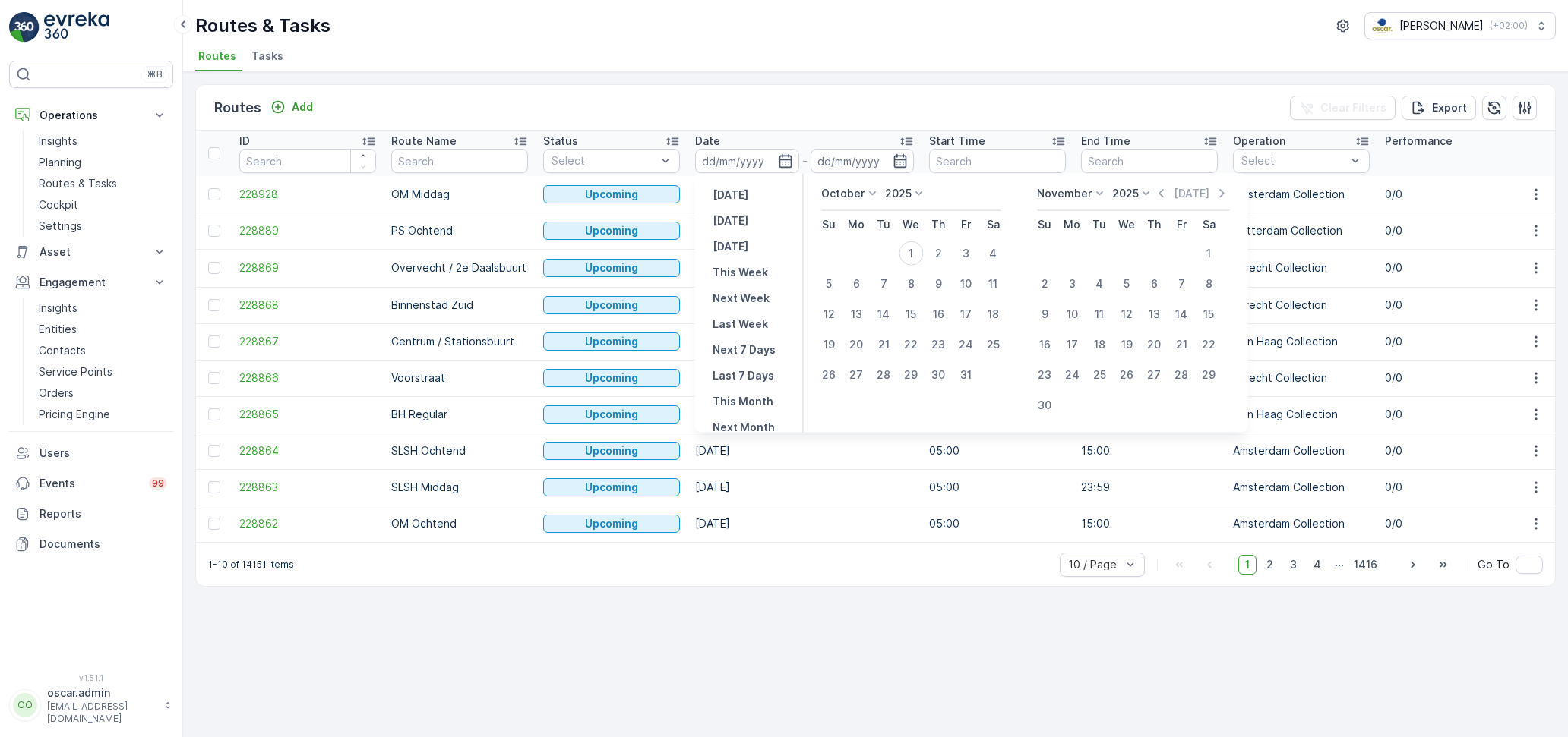
click at [270, 54] on span "Tasks" at bounding box center [267, 56] width 32 height 15
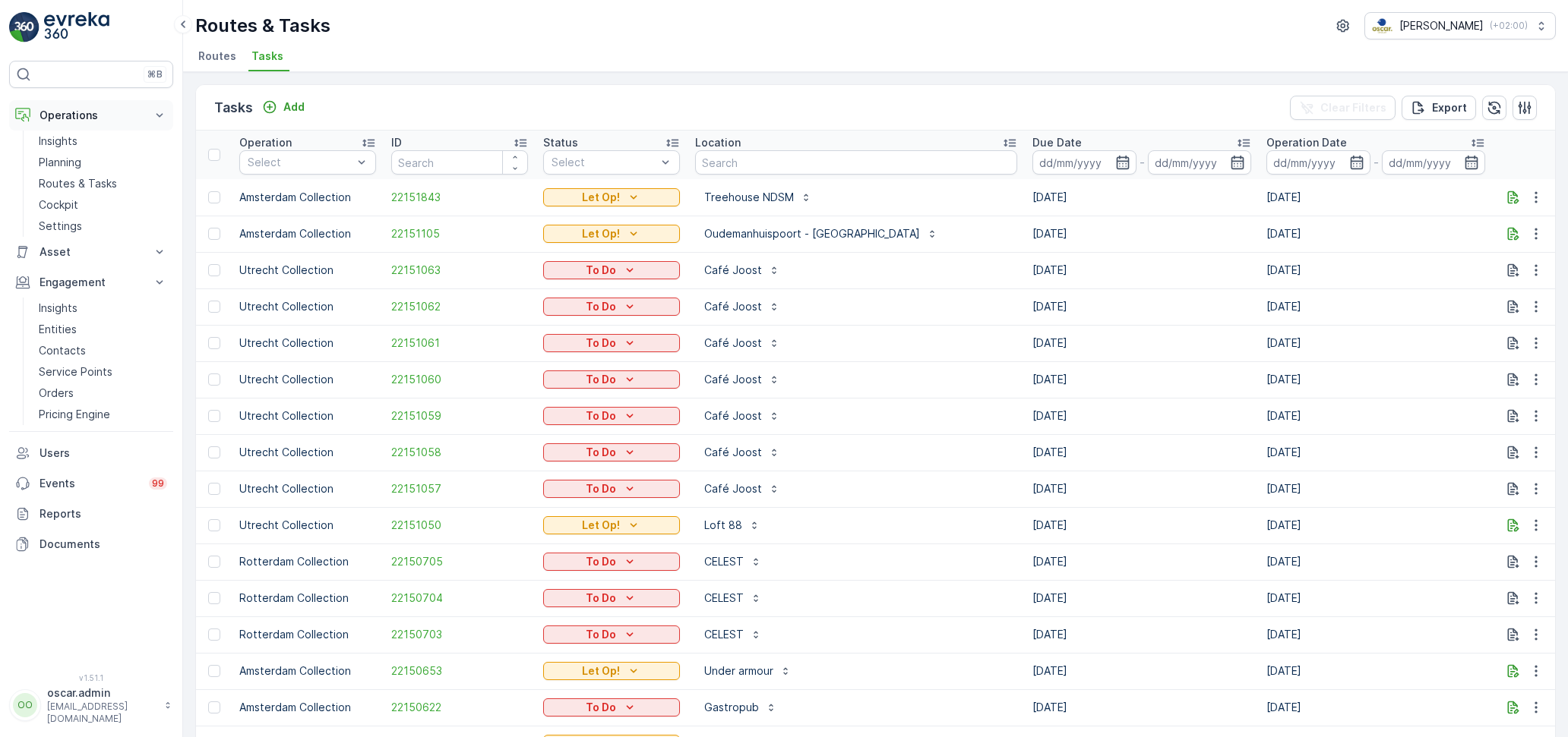
click at [66, 129] on button "Operations" at bounding box center [91, 115] width 164 height 30
click at [86, 118] on p "Operations" at bounding box center [91, 115] width 103 height 15
click at [76, 140] on p "Insights" at bounding box center [58, 141] width 39 height 15
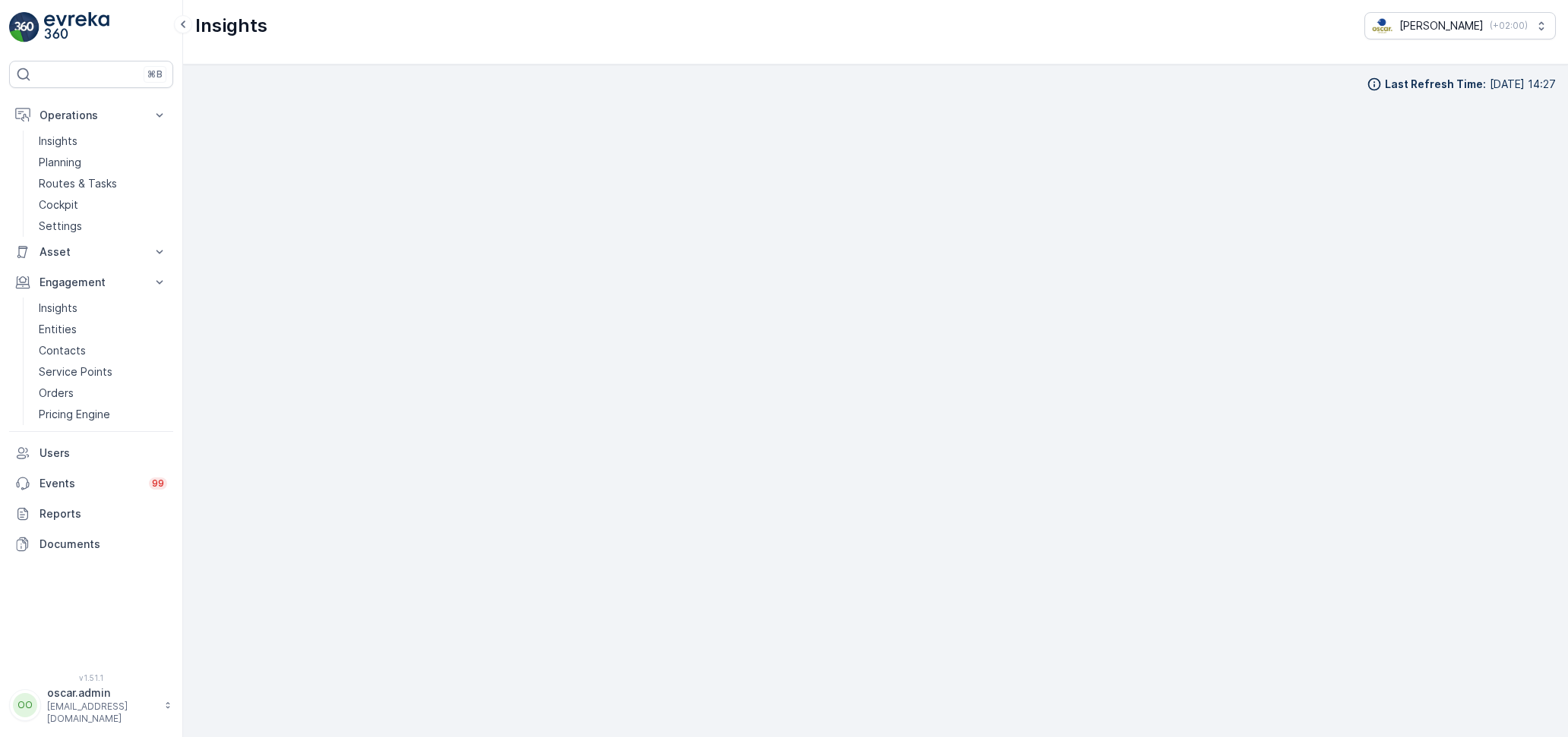
scroll to position [19, 0]
click at [93, 186] on p "Routes & Tasks" at bounding box center [77, 184] width 78 height 15
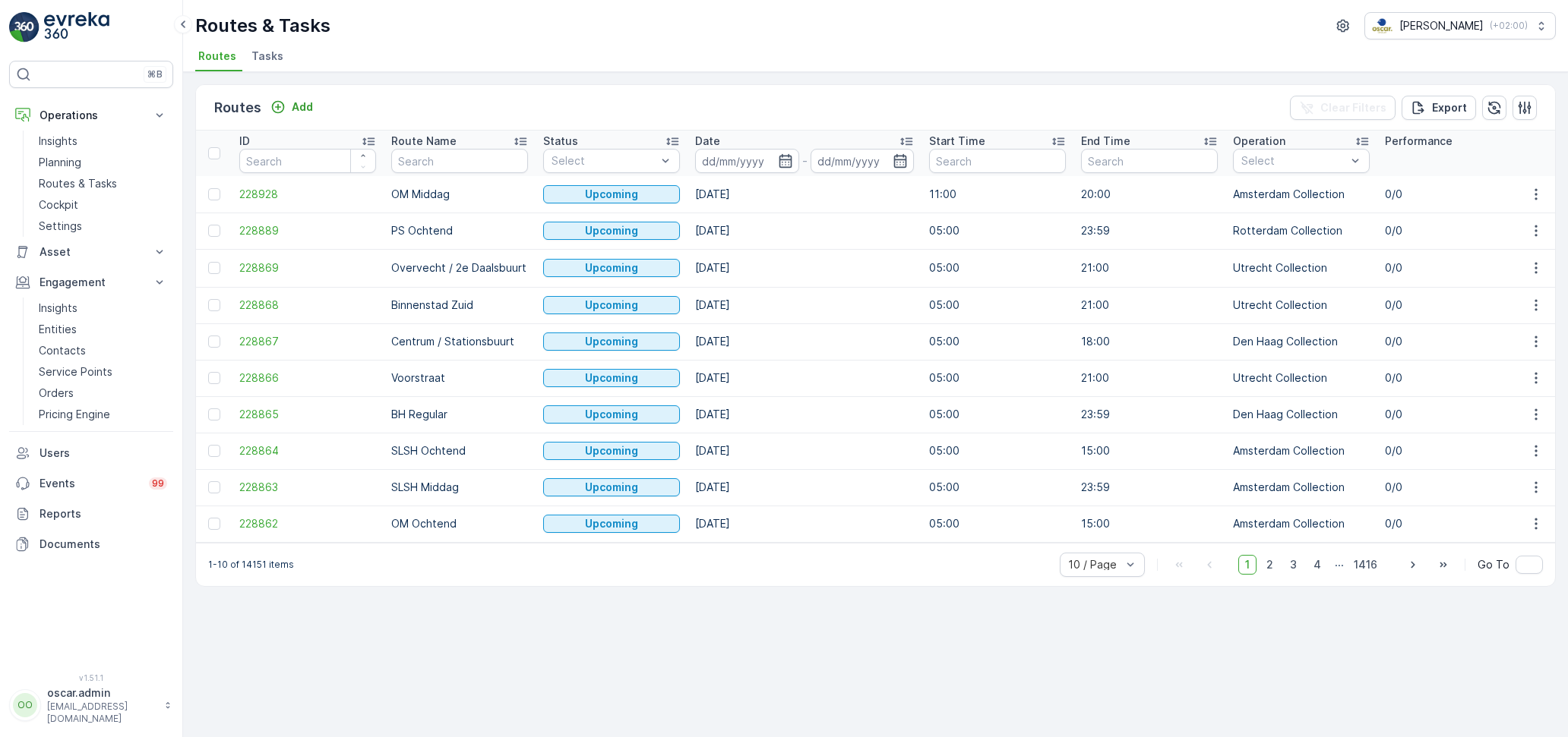
click at [268, 60] on span "Tasks" at bounding box center [267, 56] width 32 height 15
